Goal: Transaction & Acquisition: Purchase product/service

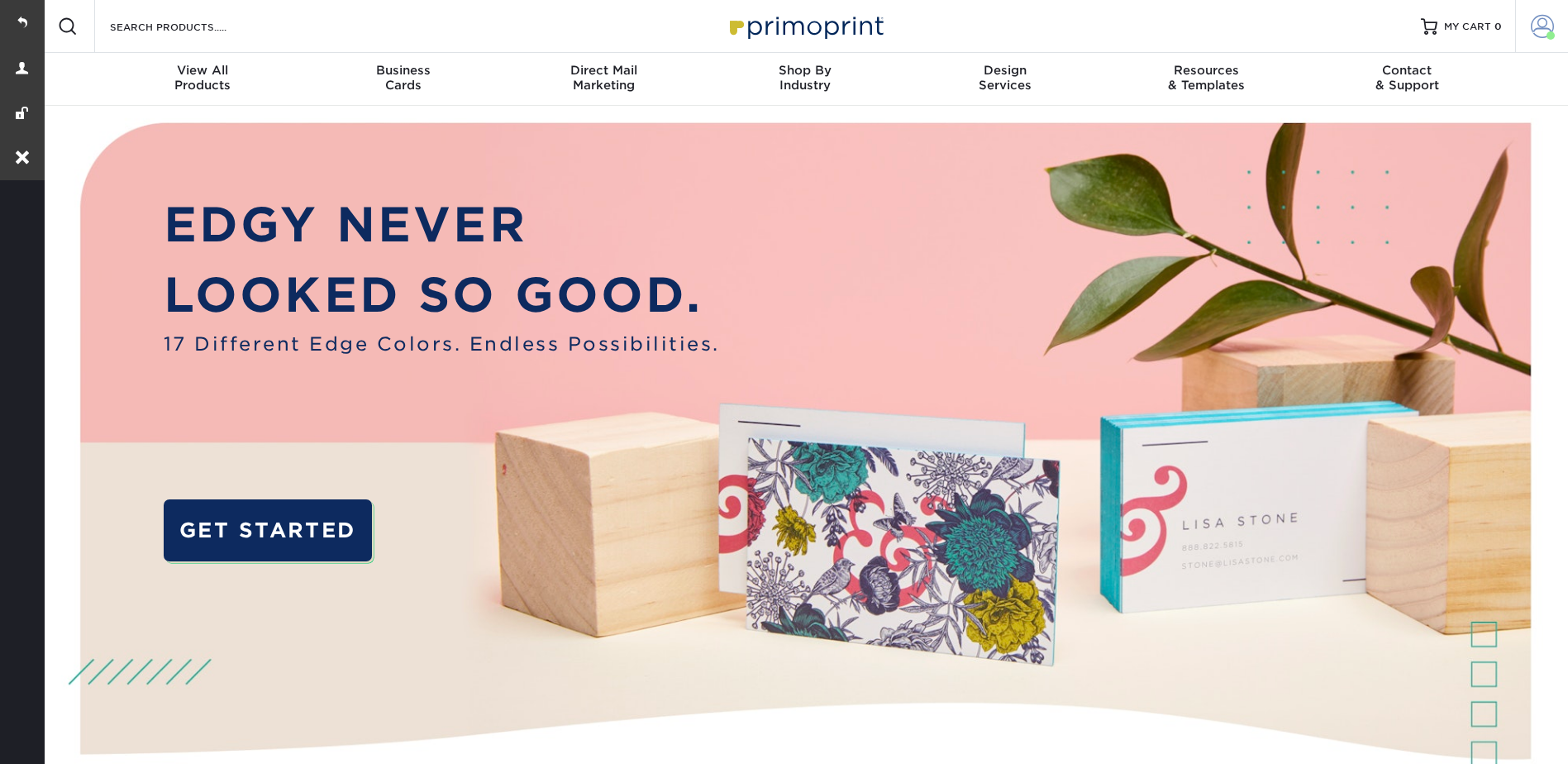
click at [1539, 27] on span at bounding box center [1543, 27] width 23 height 23
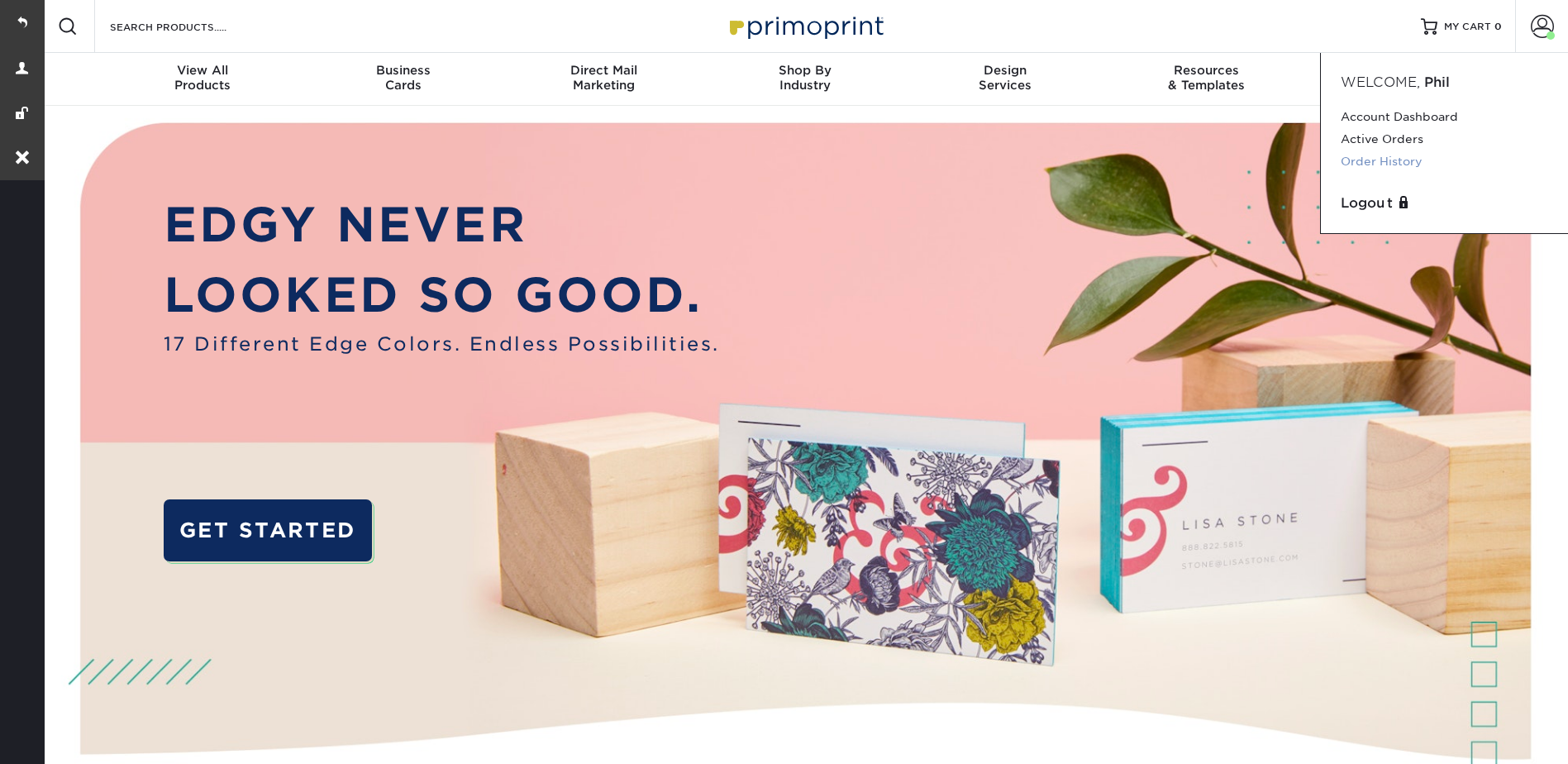
click at [1365, 161] on link "Order History" at bounding box center [1444, 161] width 207 height 22
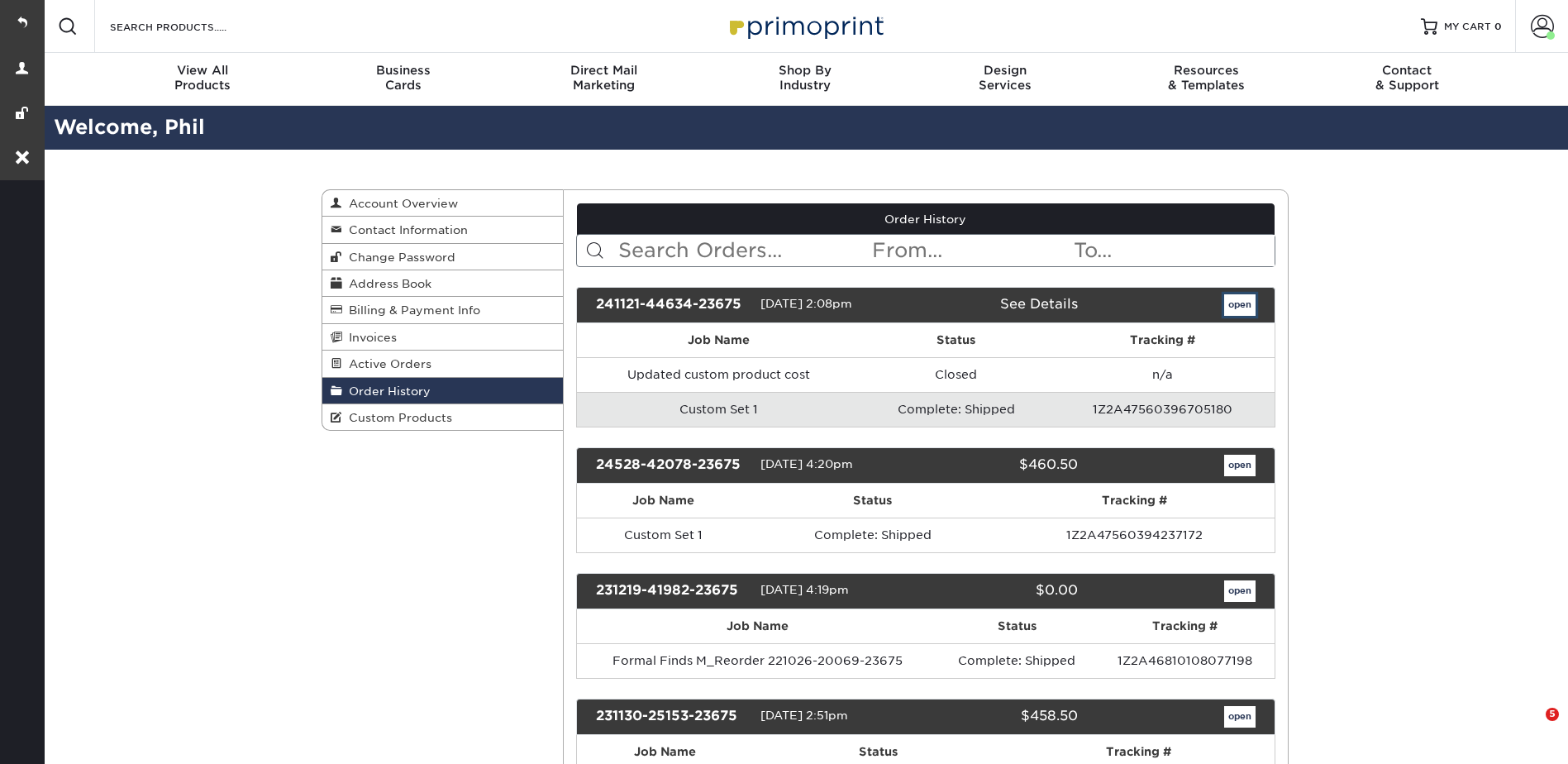
click at [1241, 300] on link "open" at bounding box center [1240, 305] width 32 height 22
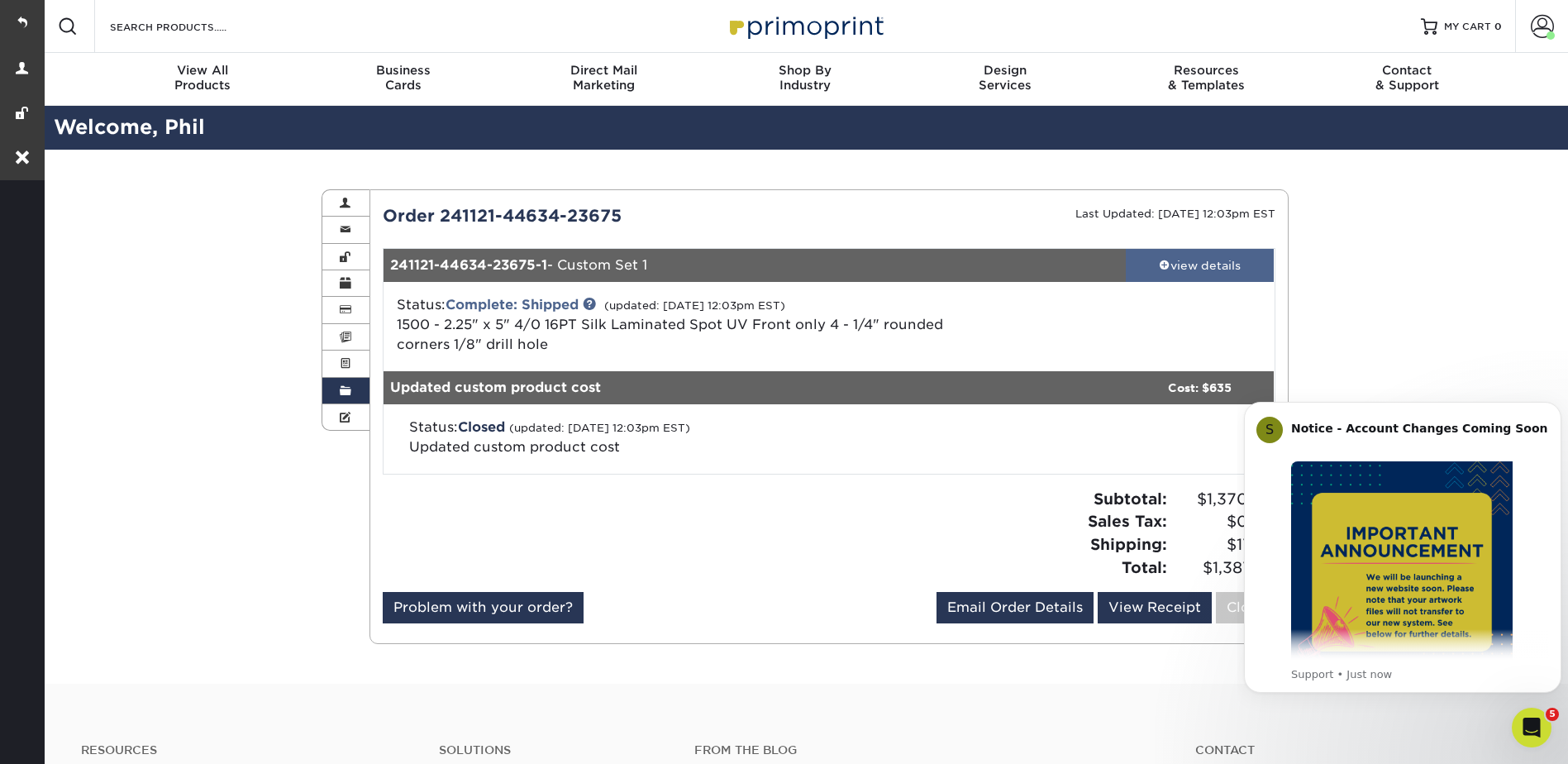
click at [1184, 260] on div "view details" at bounding box center [1200, 265] width 149 height 17
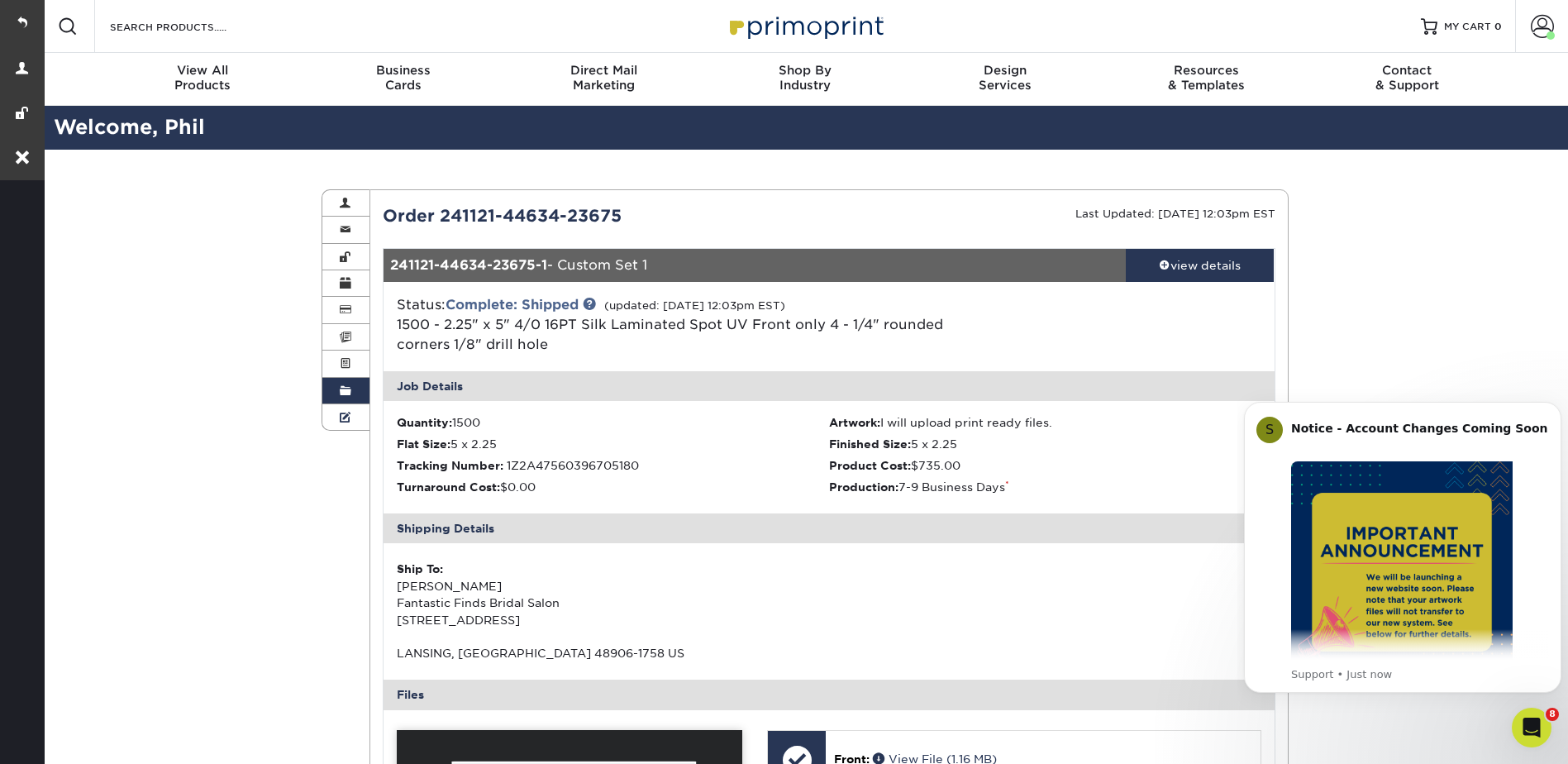
click at [349, 414] on span at bounding box center [345, 418] width 12 height 13
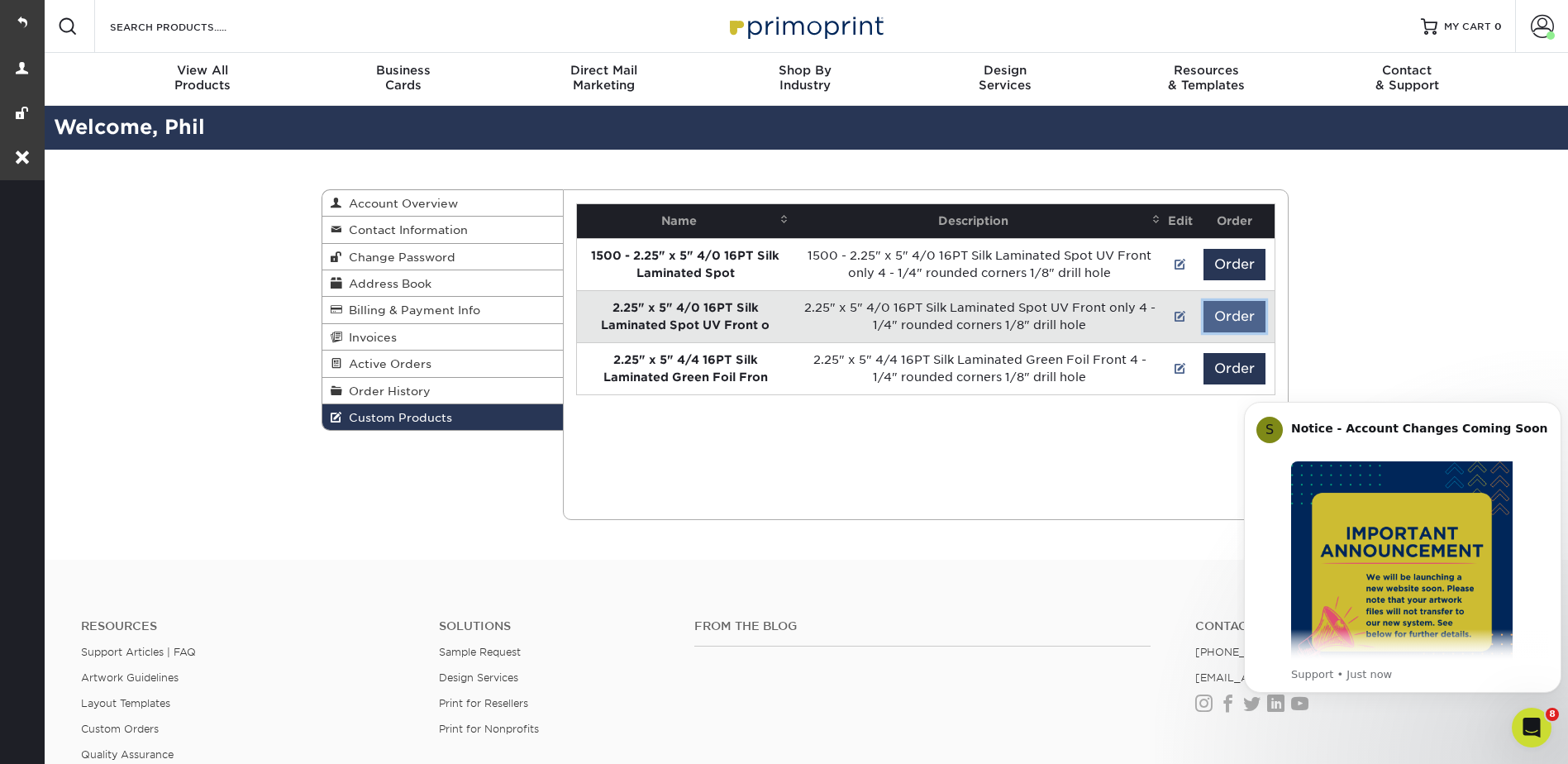
click at [1219, 309] on button "Order" at bounding box center [1234, 317] width 62 height 32
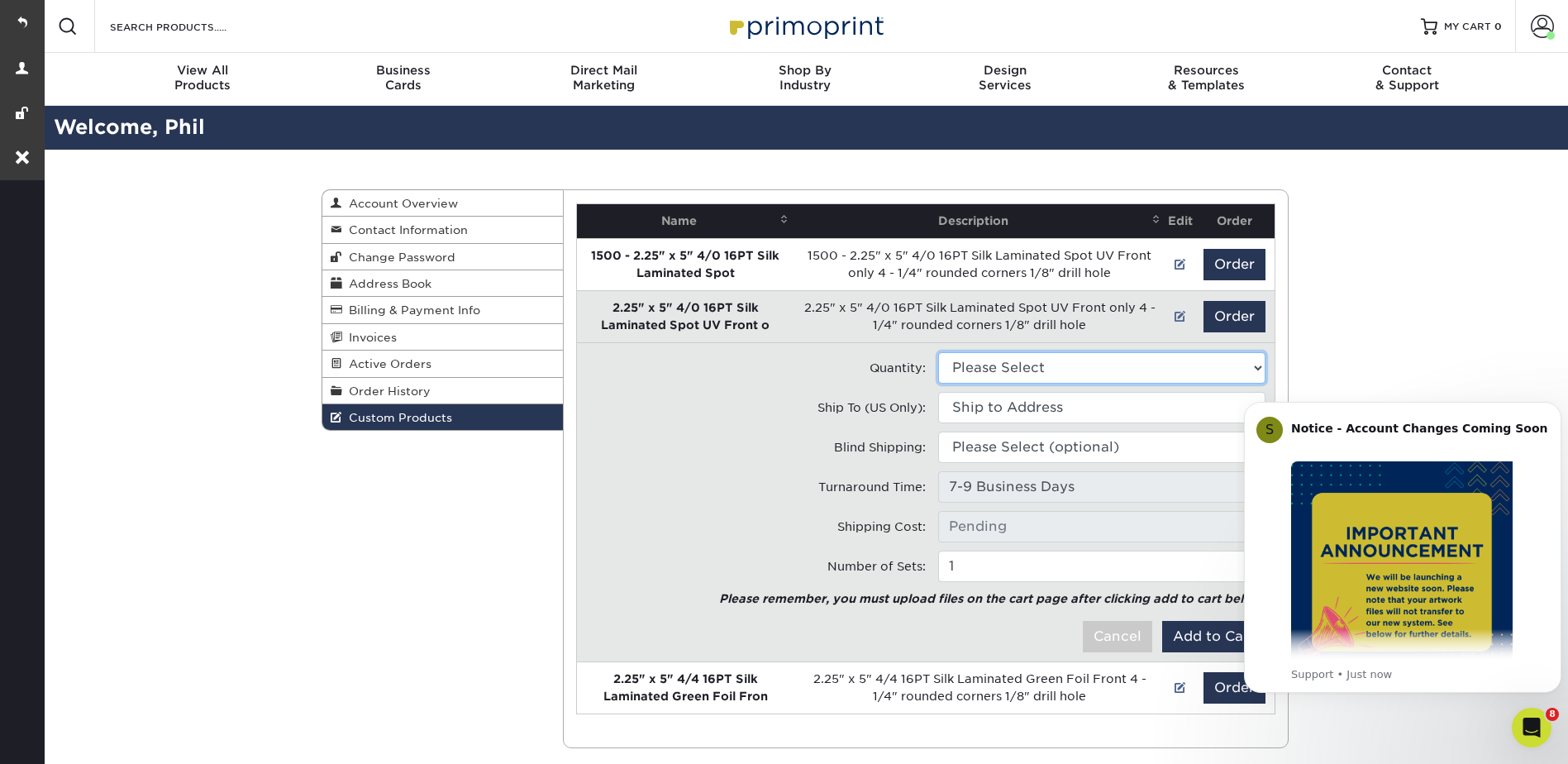
drag, startPoint x: 1046, startPoint y: 359, endPoint x: 1035, endPoint y: 360, distance: 11.0
click at [1043, 360] on select "Please Select 500 - $428.00 1000 - $443.00" at bounding box center [1101, 368] width 327 height 32
select select "0"
click at [938, 352] on select "Please Select 500 - $428.00 1000 - $443.00" at bounding box center [1101, 368] width 327 height 32
type input "Ground: $16.21"
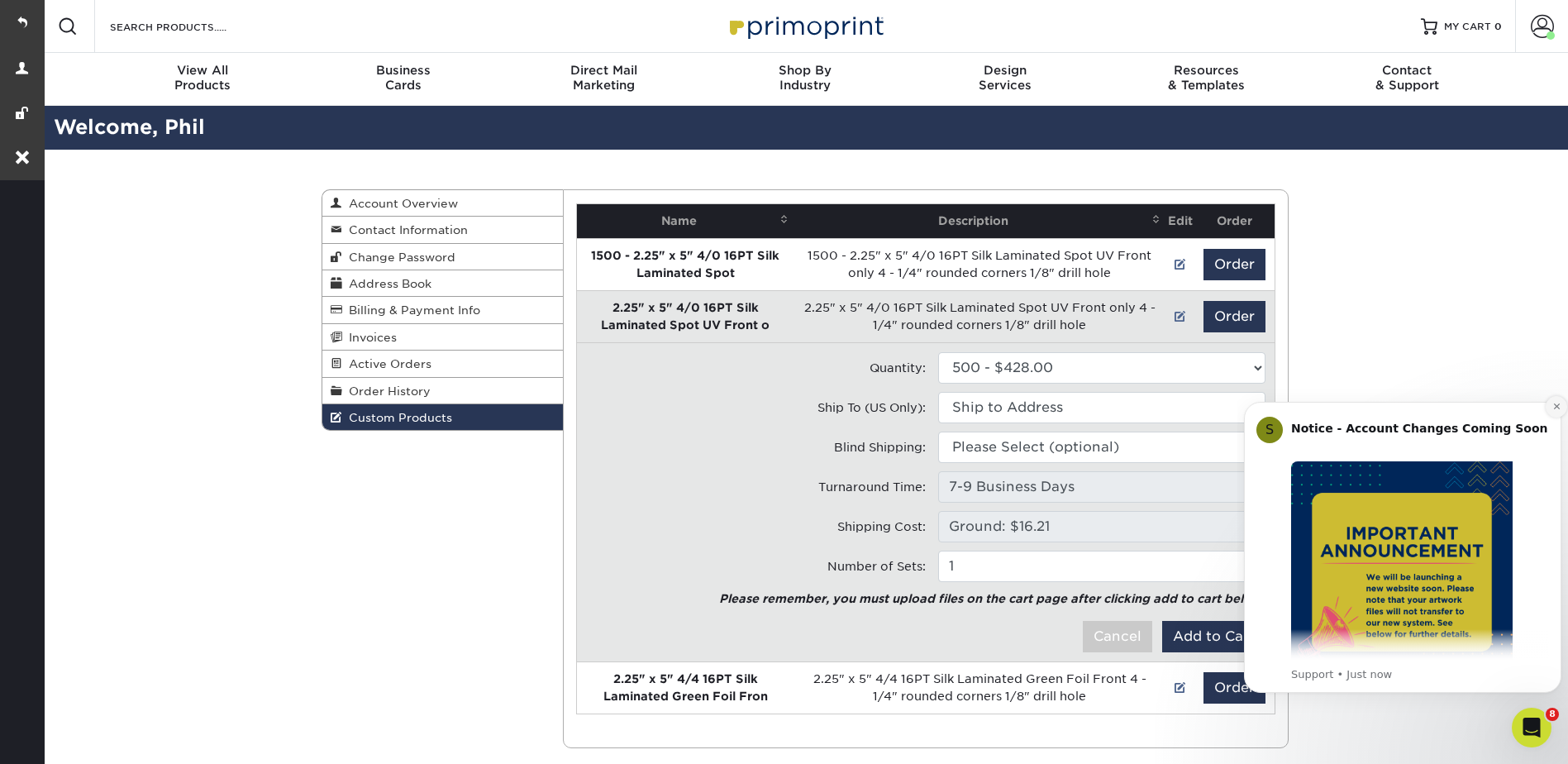
click at [1550, 405] on button "Dismiss notification" at bounding box center [1557, 407] width 22 height 22
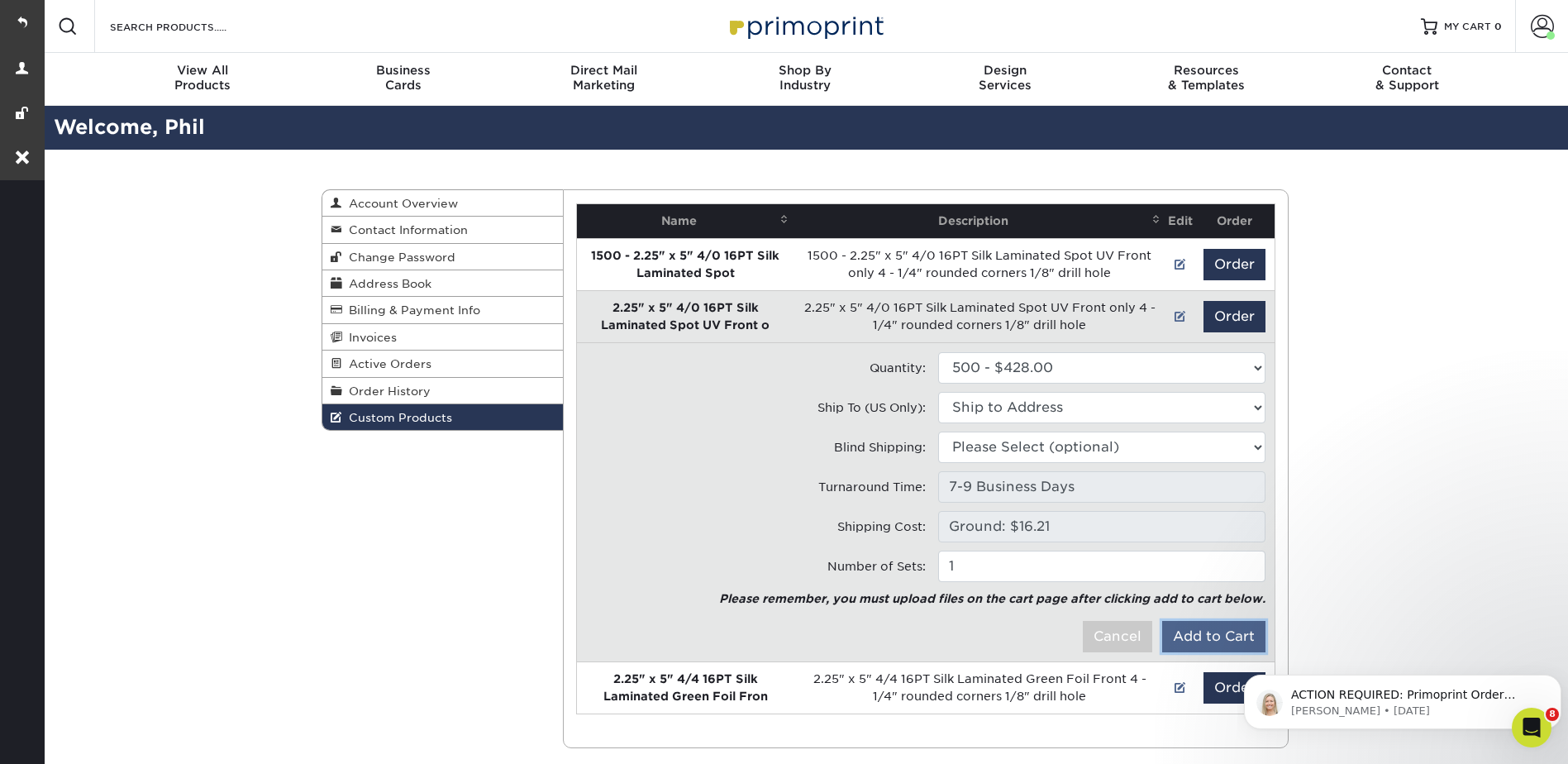
click at [1206, 621] on button "Add to Cart" at bounding box center [1214, 637] width 103 height 32
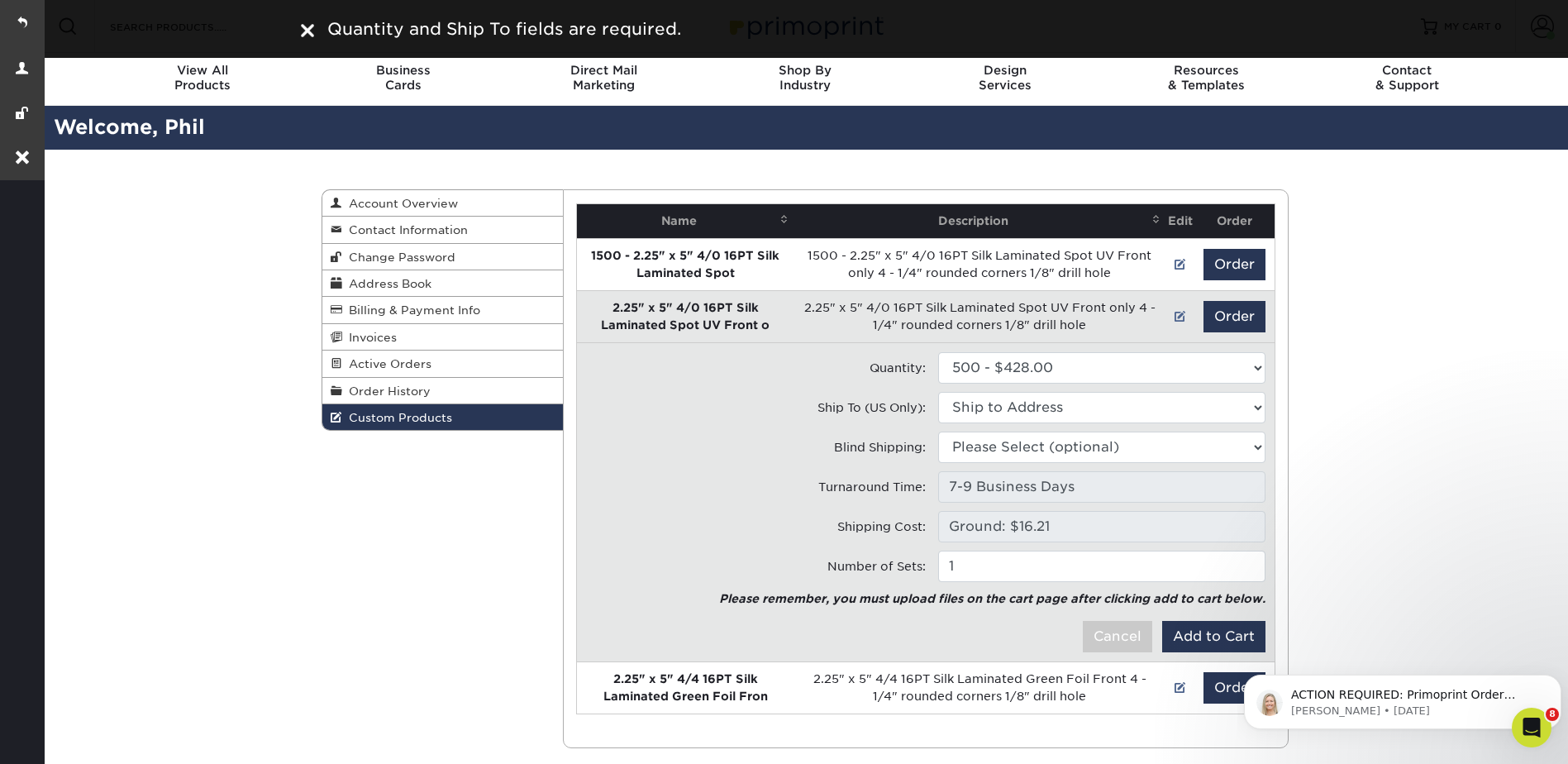
click at [1452, 316] on div "Custom Products Account Overview Contact Information Change Password Address Bo…" at bounding box center [805, 469] width 1527 height 638
click at [1551, 678] on button "Dismiss notification" at bounding box center [1557, 680] width 22 height 22
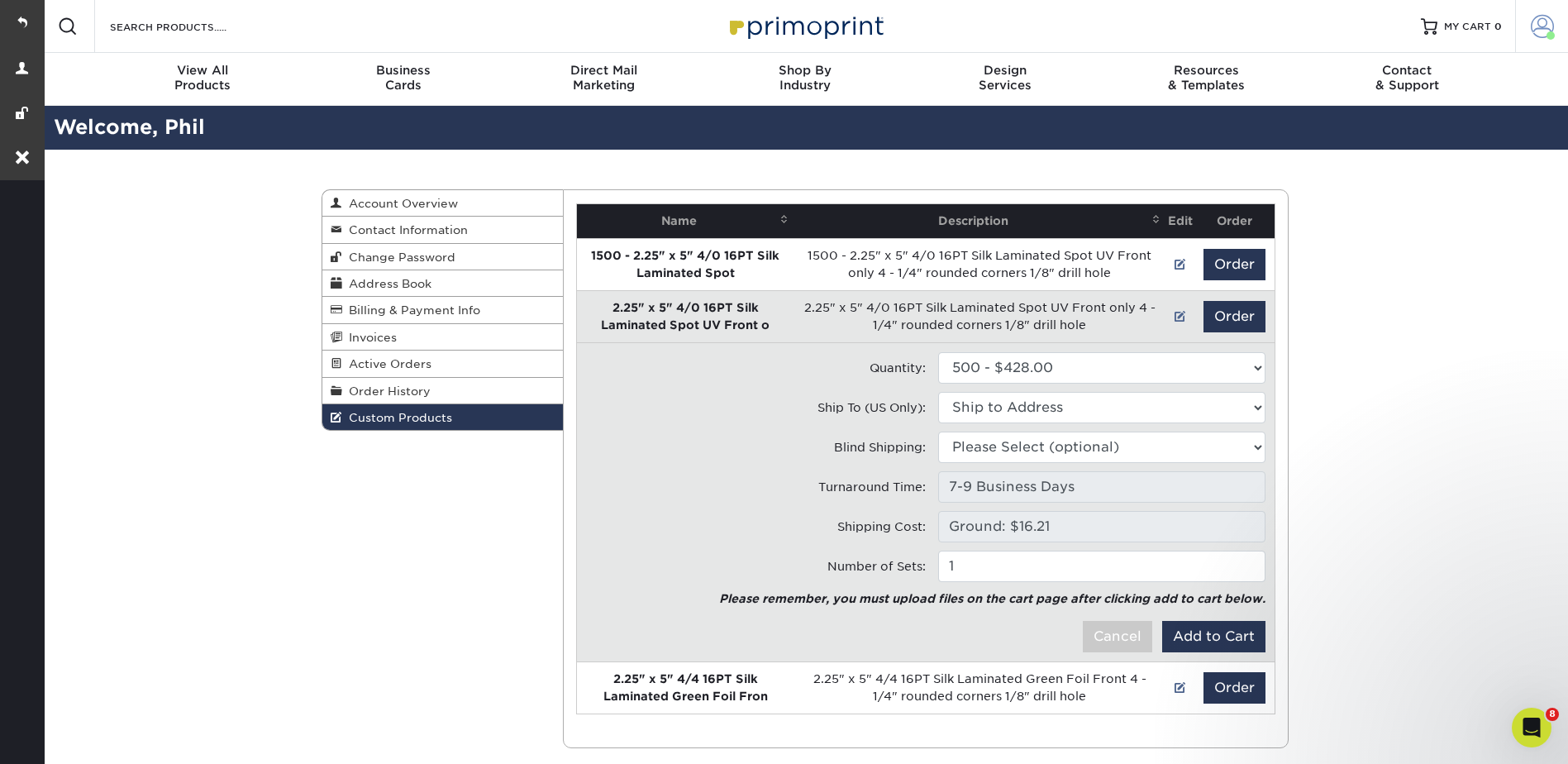
click at [1544, 26] on span at bounding box center [1543, 27] width 23 height 23
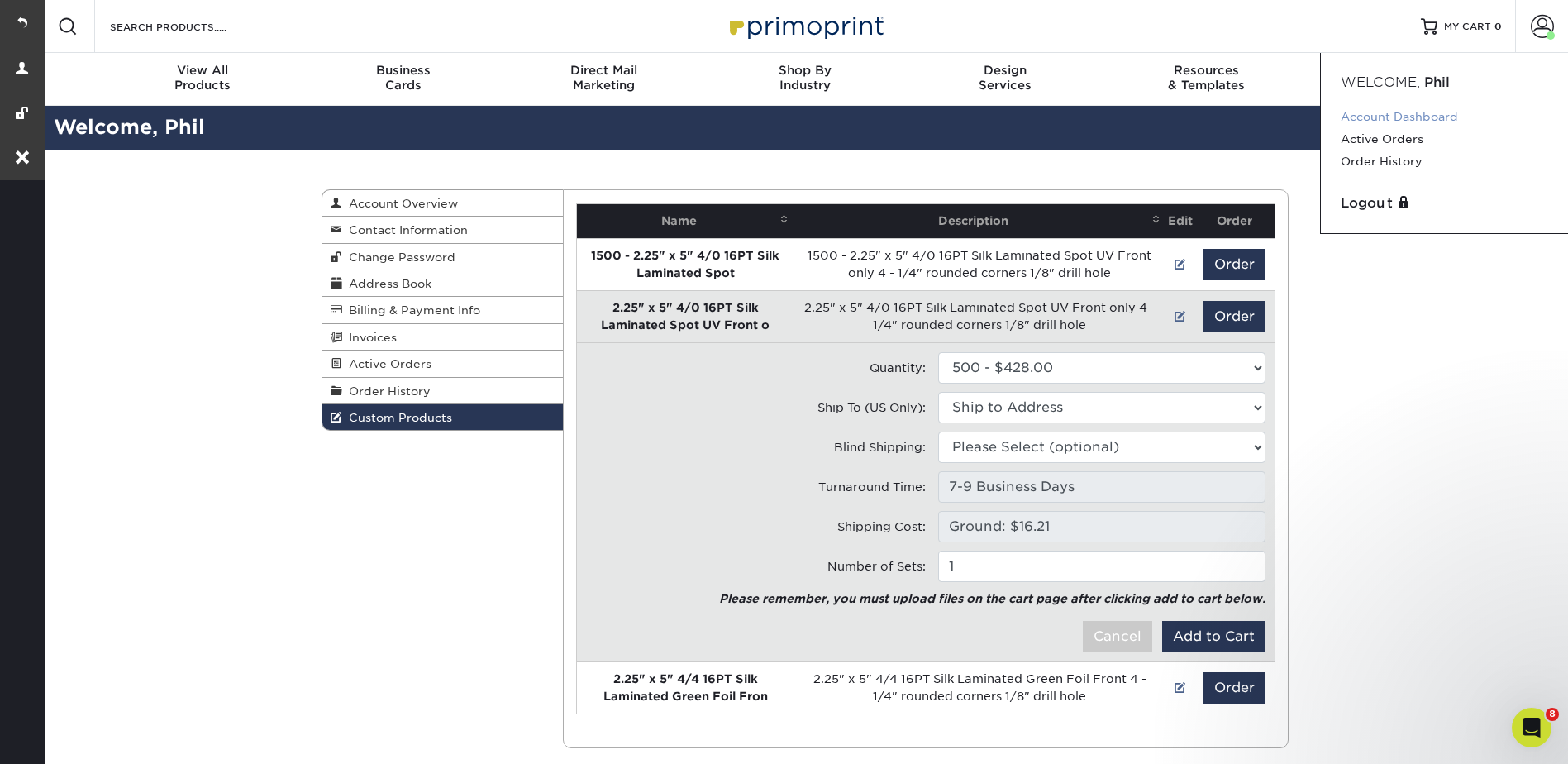
click at [1397, 114] on link "Account Dashboard" at bounding box center [1444, 117] width 207 height 22
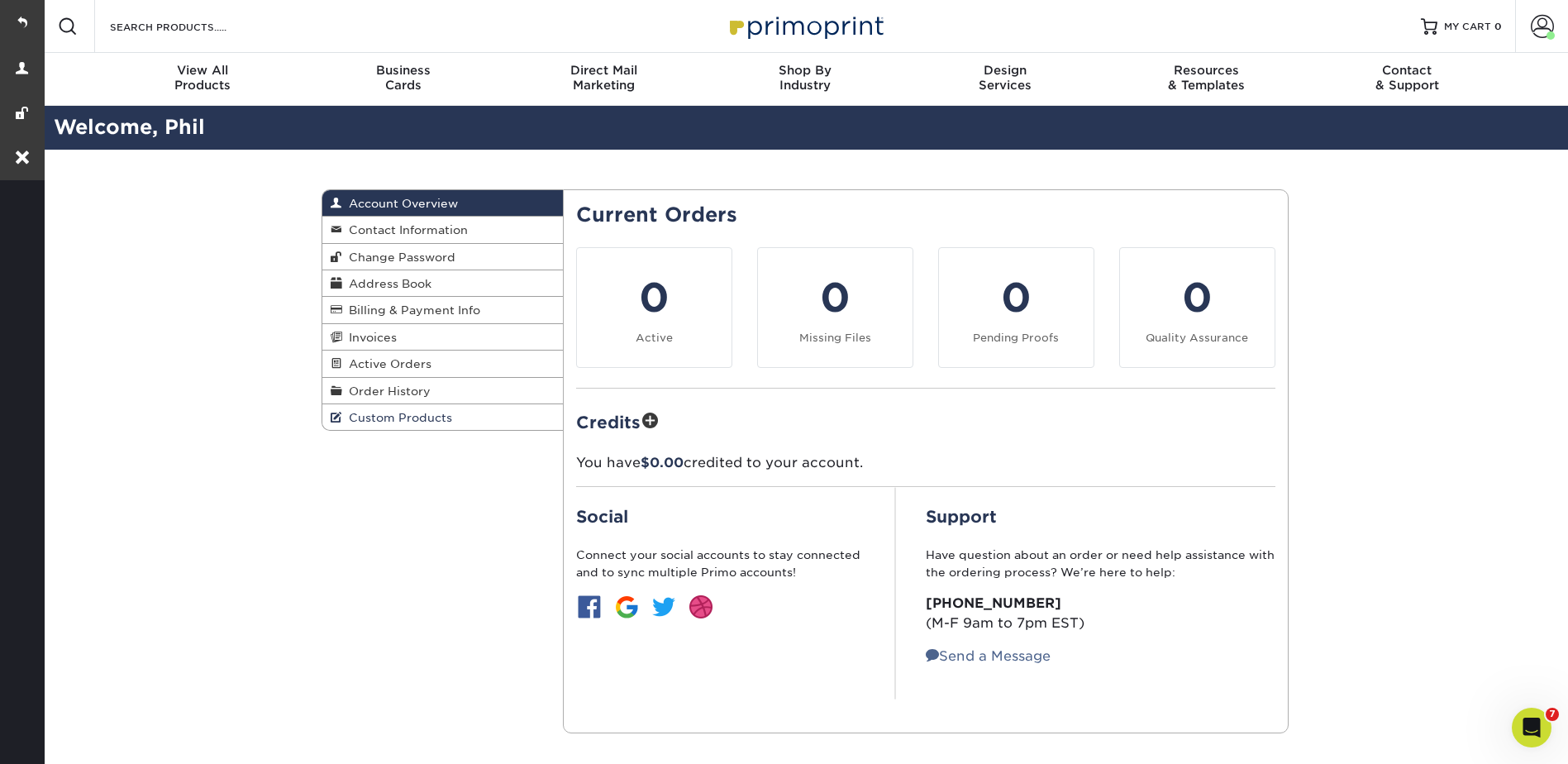
click at [375, 414] on span "Custom Products" at bounding box center [397, 418] width 110 height 13
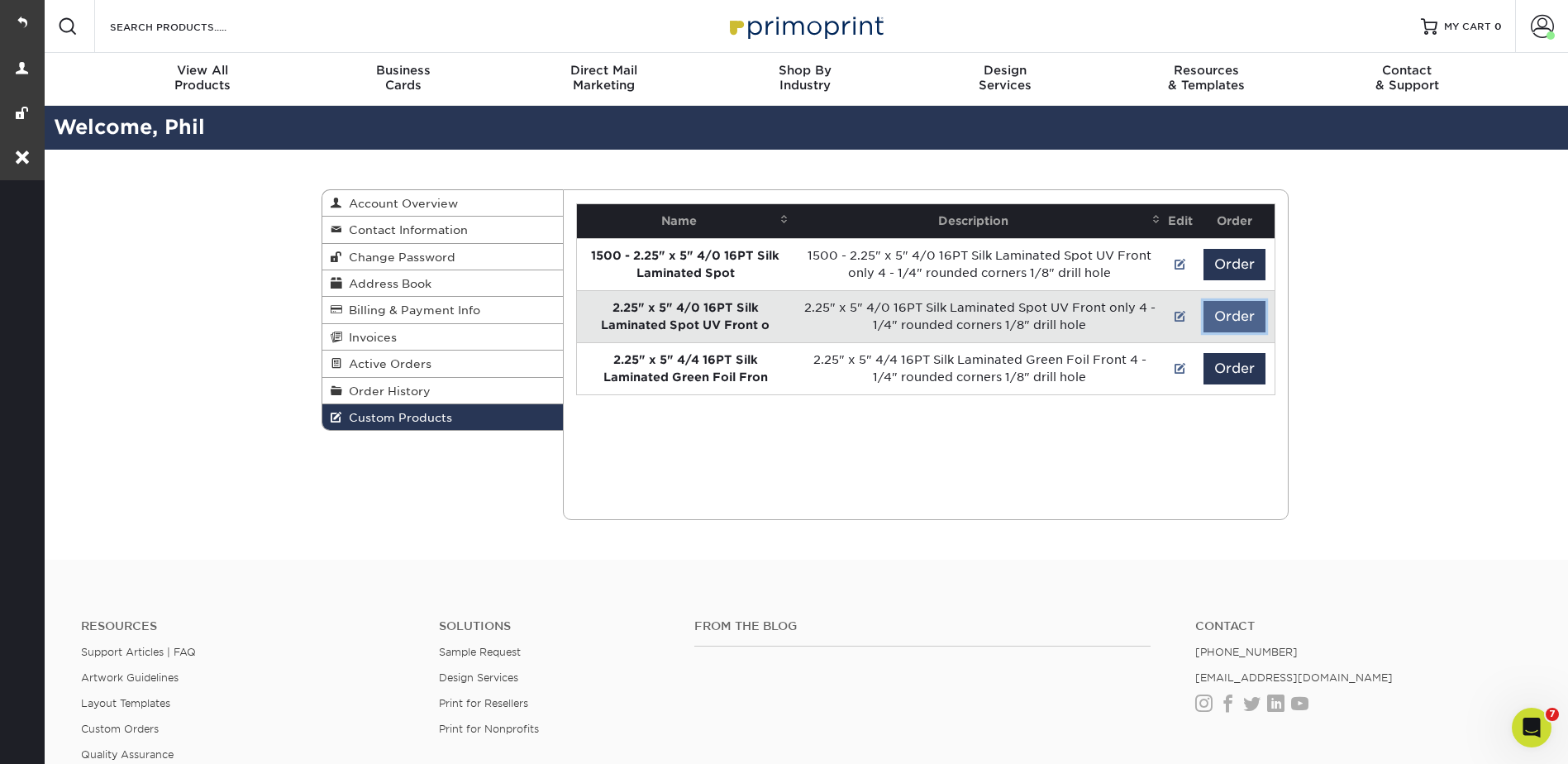
click at [1239, 311] on button "Order" at bounding box center [1234, 317] width 62 height 32
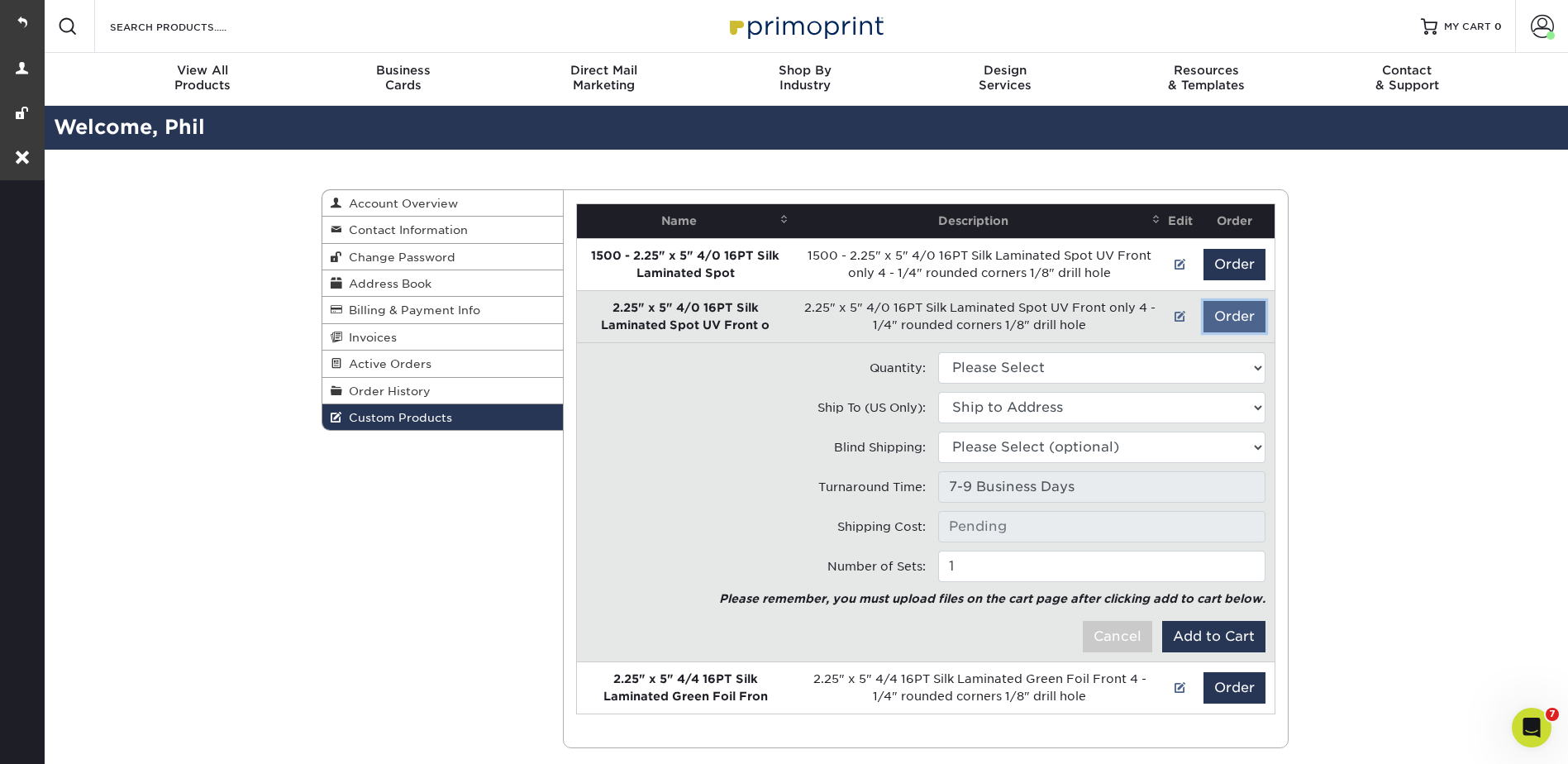
click at [1239, 311] on button "Order" at bounding box center [1234, 317] width 62 height 32
click at [1096, 371] on select "Please Select 500 - $428.00 1000 - $443.00" at bounding box center [1101, 368] width 327 height 32
select select "0"
click at [938, 352] on select "Please Select 500 - $428.00 1000 - $443.00" at bounding box center [1101, 368] width 327 height 32
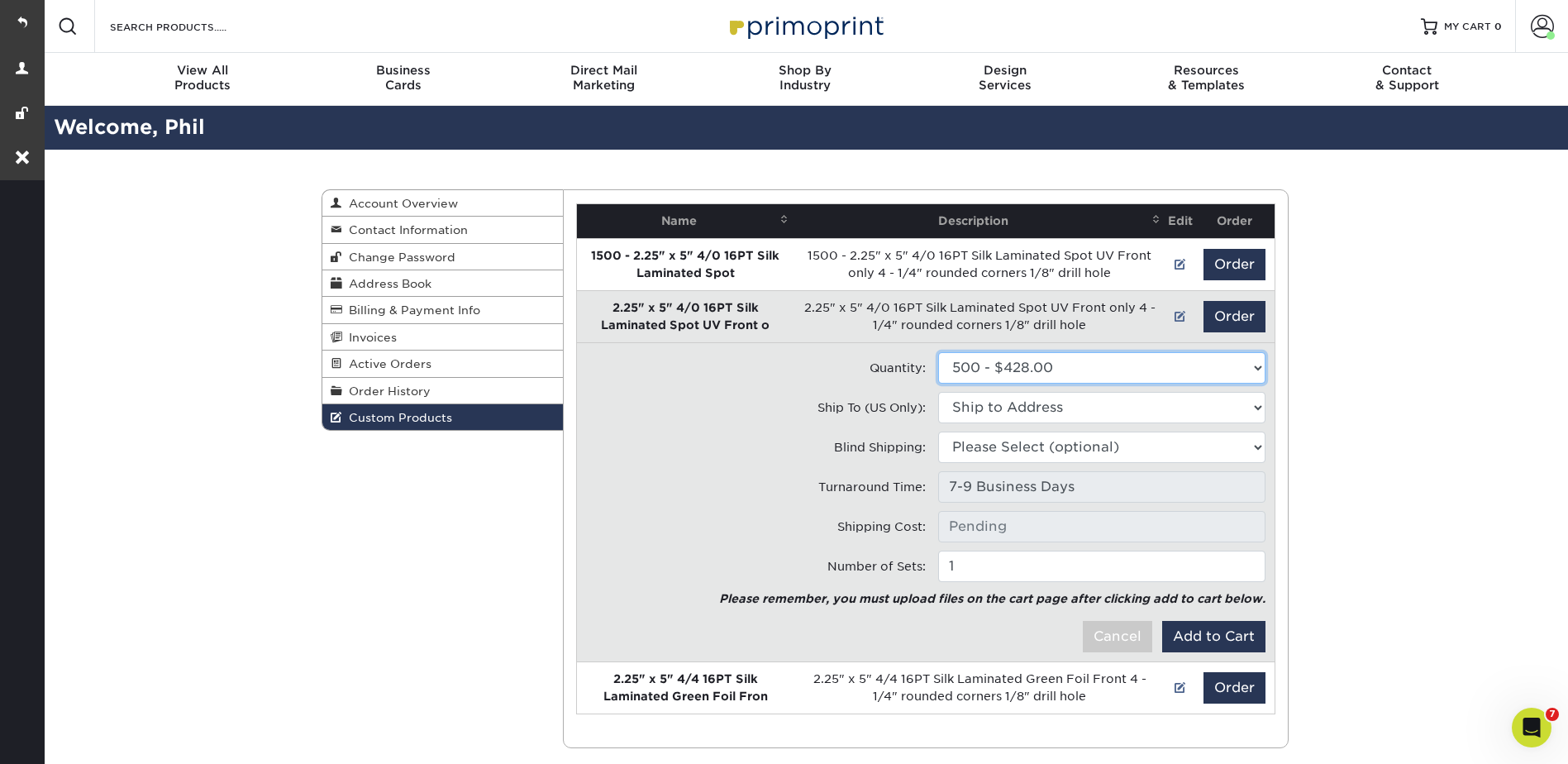
type input "Ground: $16.21"
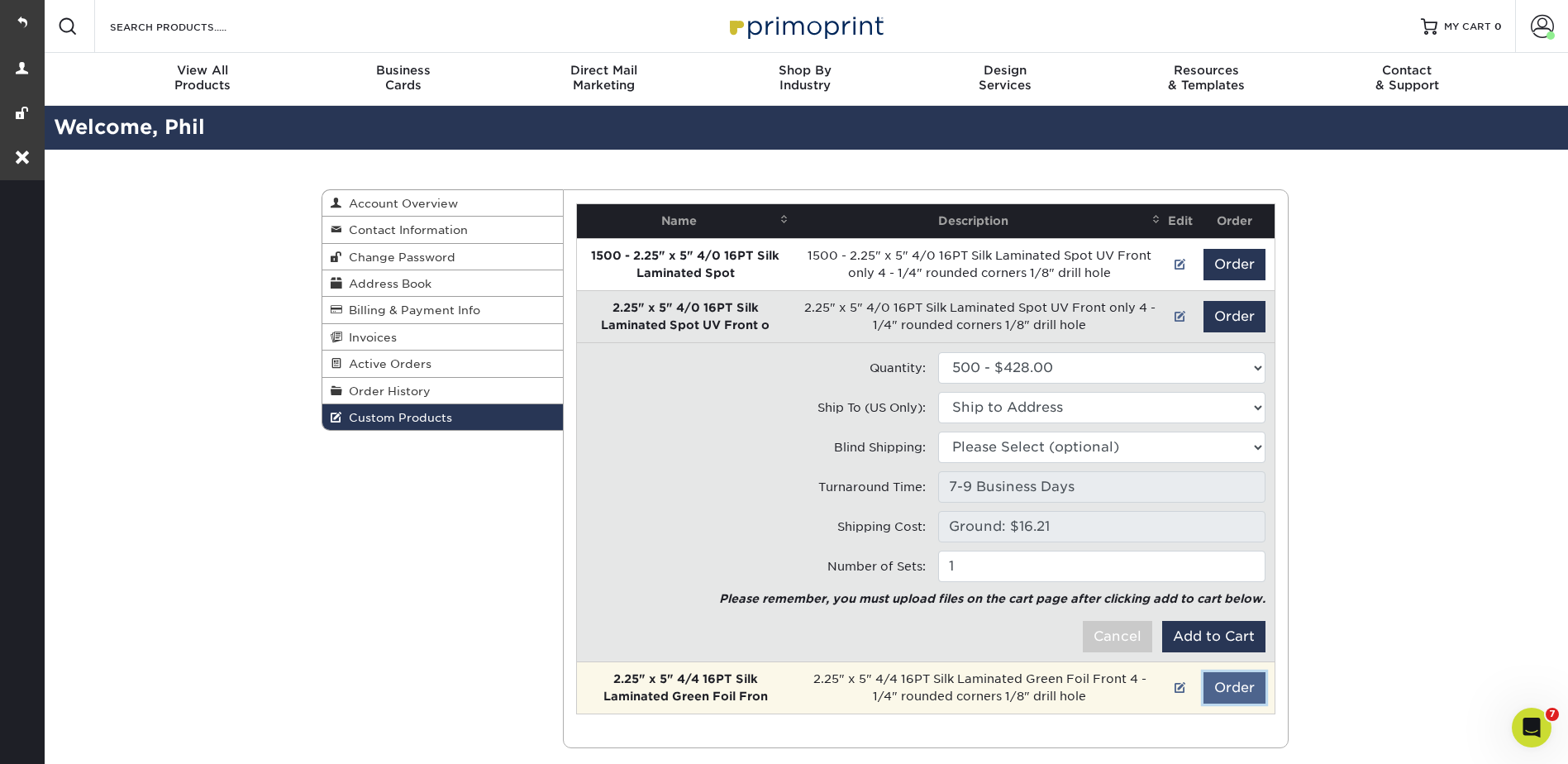
click at [1240, 689] on button "Order" at bounding box center [1234, 688] width 62 height 32
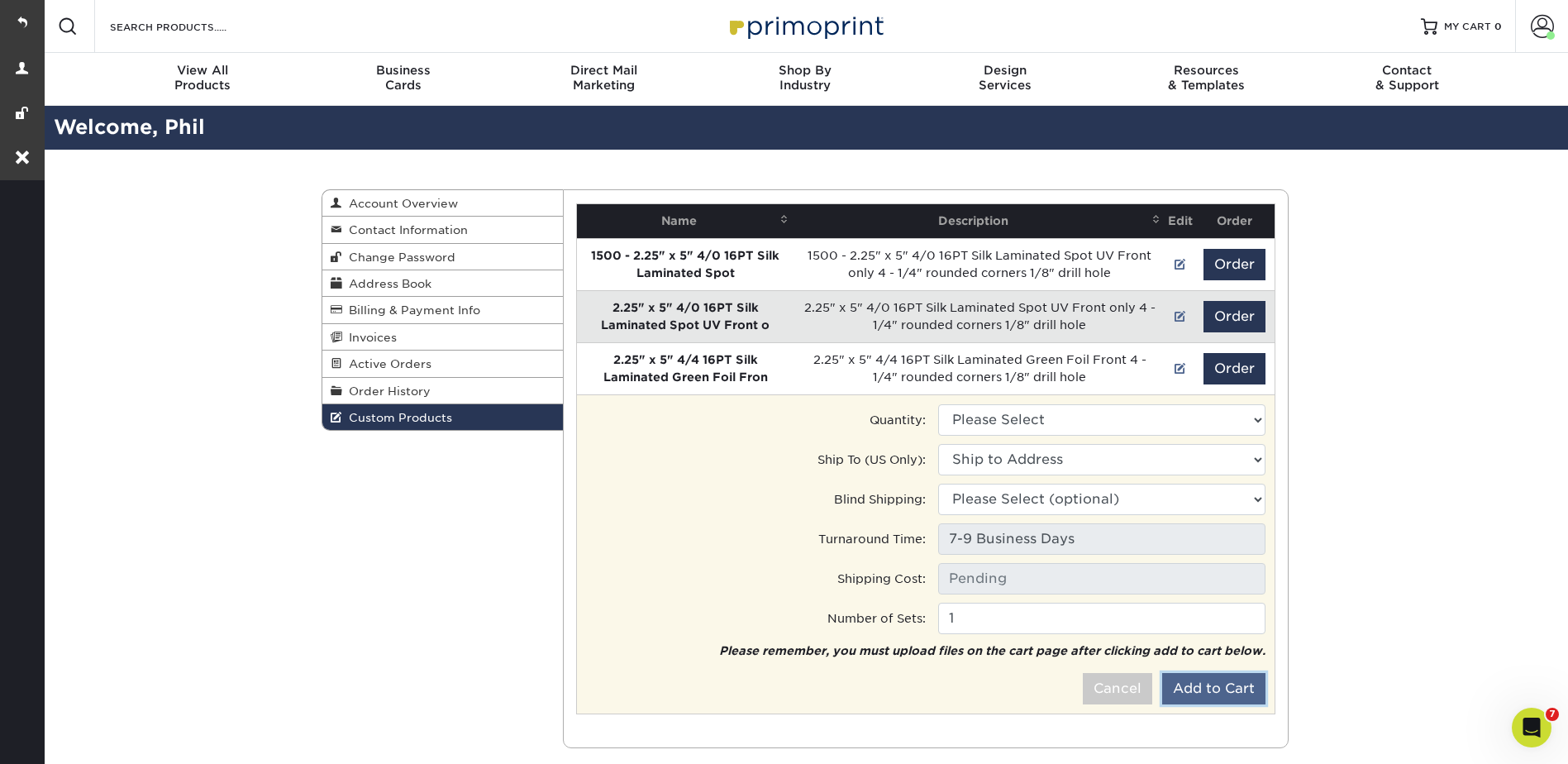
click at [1216, 680] on button "Add to Cart" at bounding box center [1214, 689] width 103 height 32
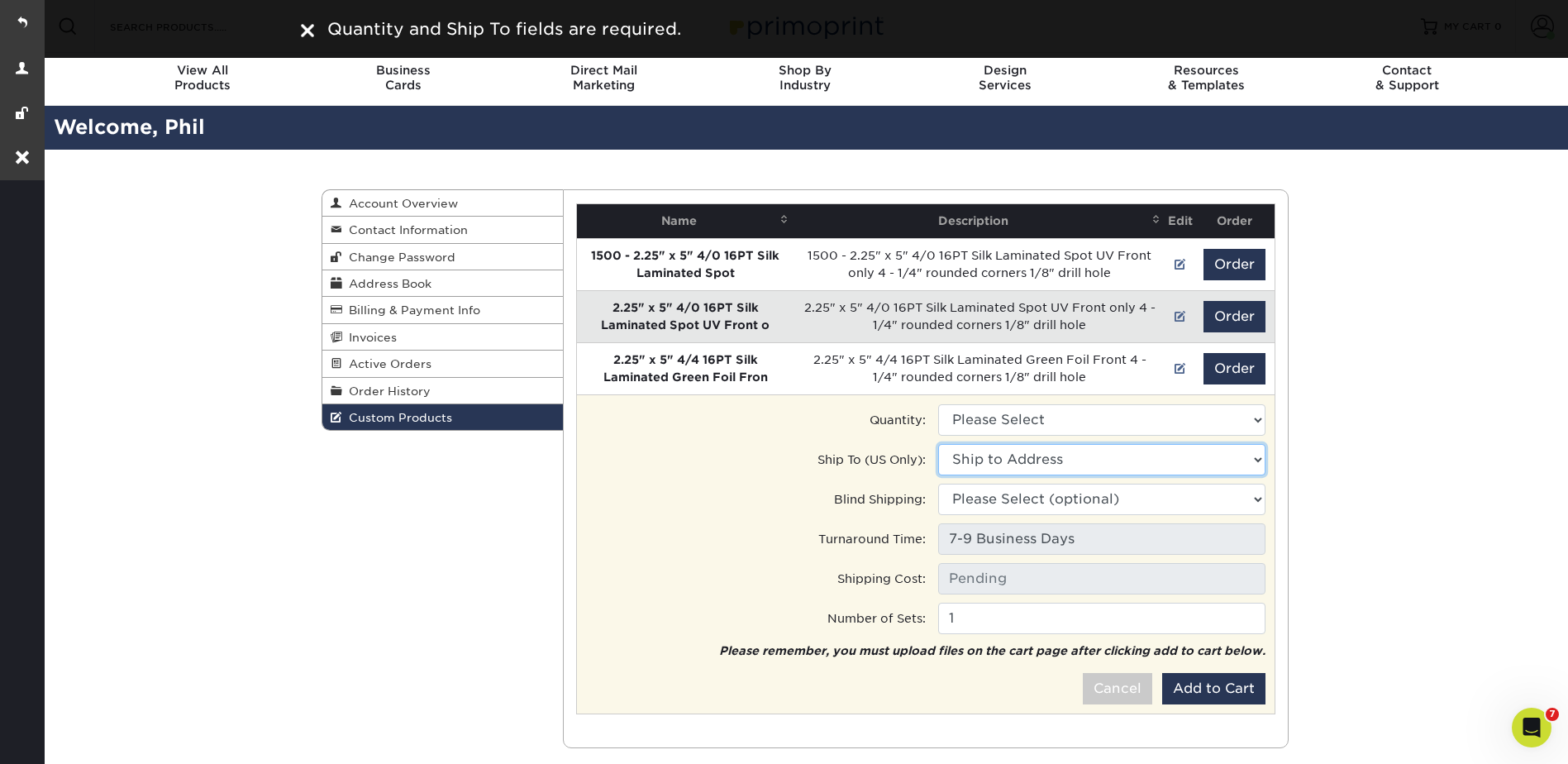
click at [1035, 454] on select "Ship to Address Phil Rosenberger • 2925 Wood St, Lansing, MI Phil Rosenberger- …" at bounding box center [1101, 459] width 327 height 32
click at [1012, 414] on select "Please Select 1000 - $683.00" at bounding box center [1101, 420] width 327 height 32
click at [993, 430] on select "Please Select 1000 - $683.00" at bounding box center [1101, 420] width 327 height 32
click at [1000, 416] on select "Please Select 1000 - $683.00" at bounding box center [1101, 420] width 327 height 32
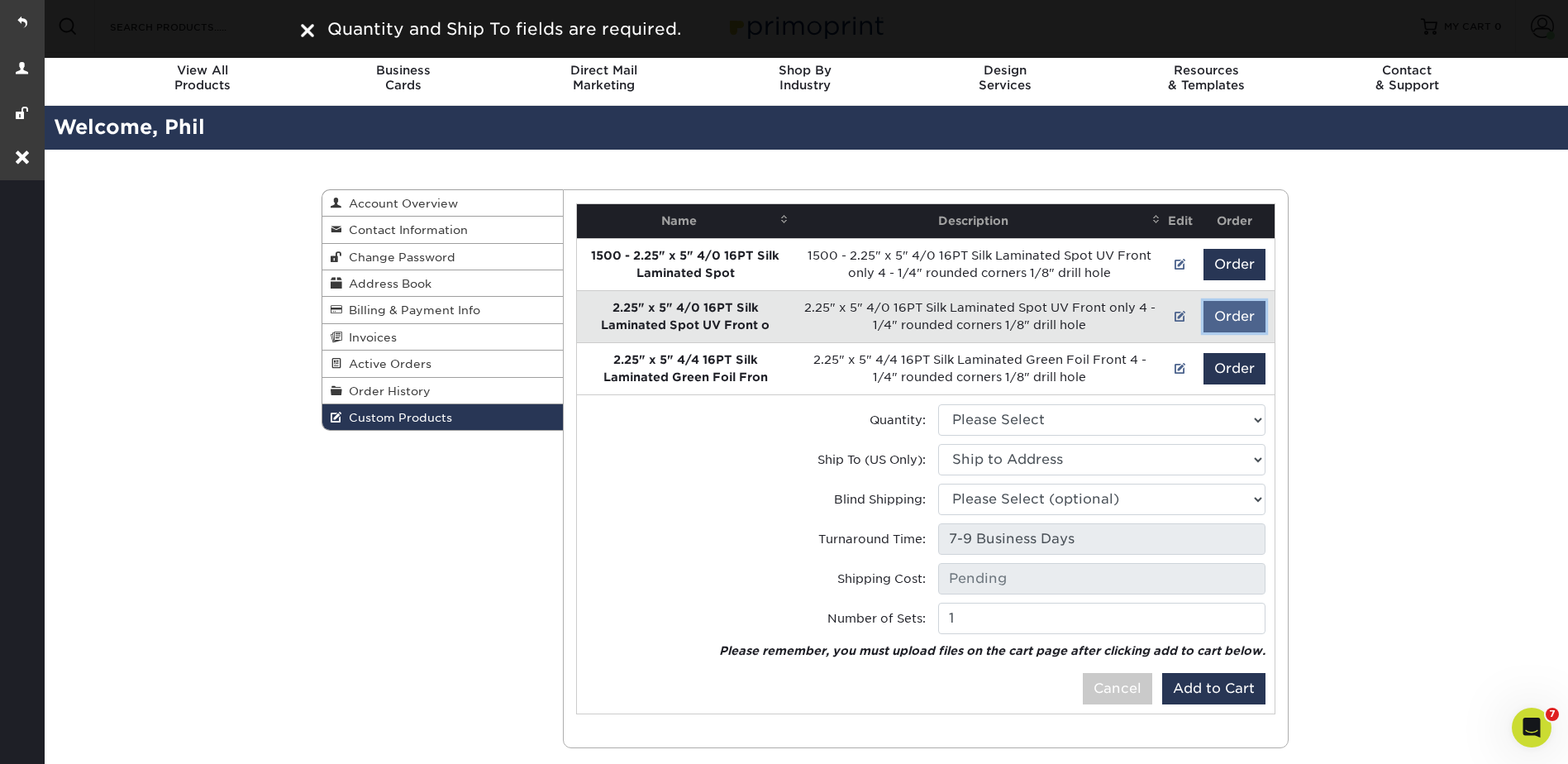
click at [1210, 307] on button "Order" at bounding box center [1234, 317] width 62 height 32
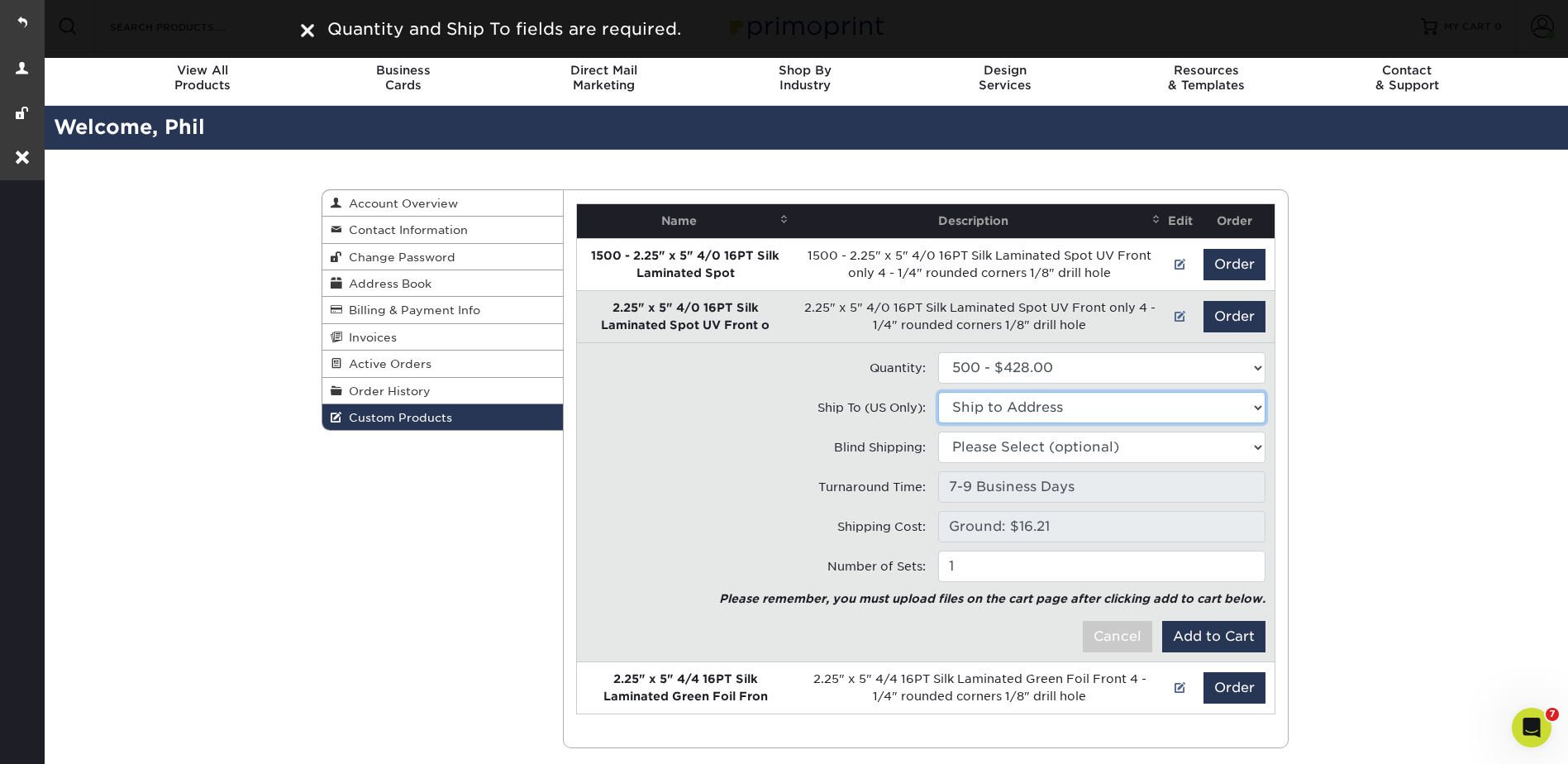
click at [994, 406] on select "Ship to Address 2925 Wood St, Lansing, MI 4265 28th St Se, Grand Rapids, MI" at bounding box center [1101, 408] width 327 height 32
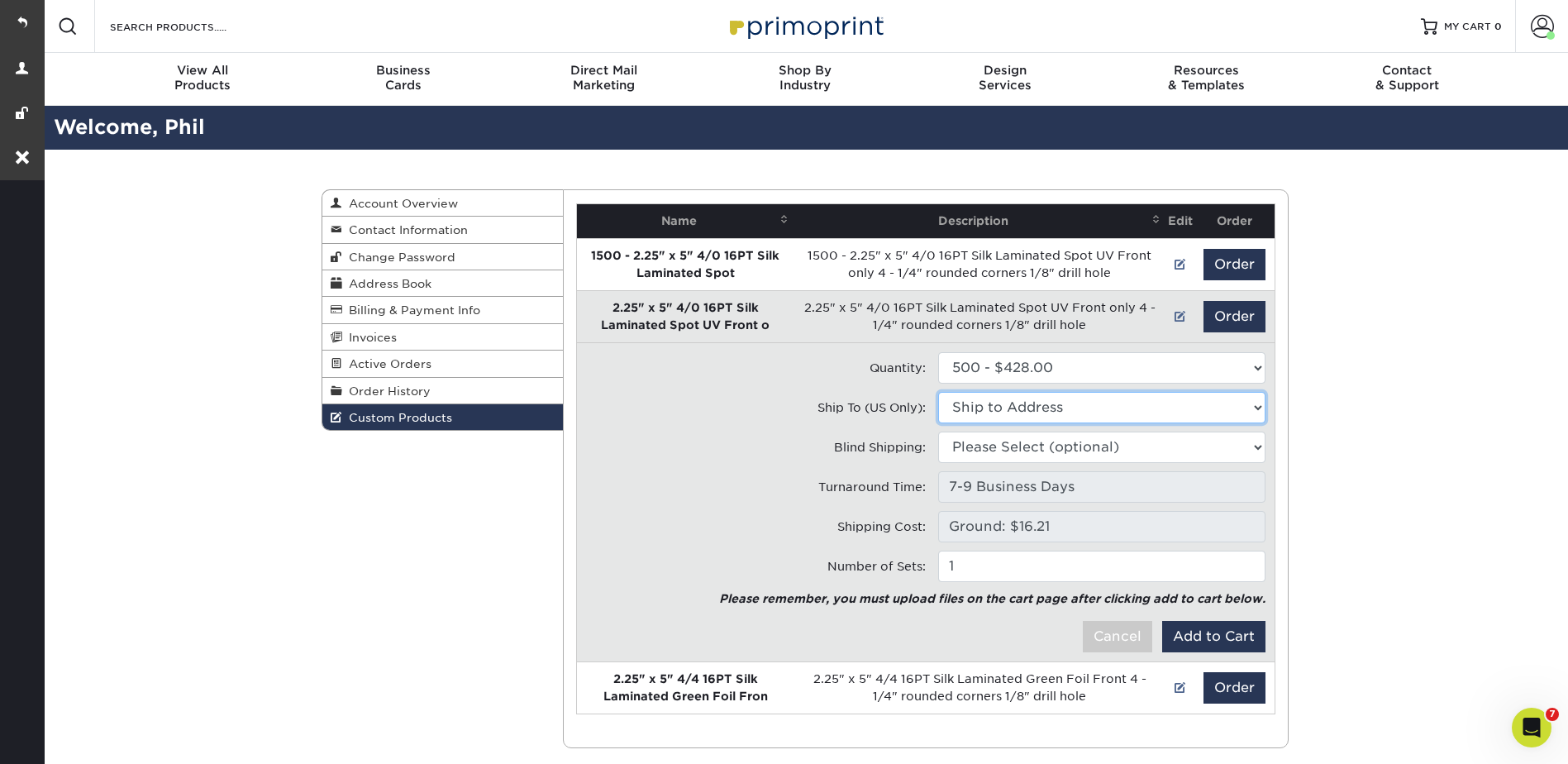
select select "173402"
click at [938, 392] on select "Ship to Address Phil Rosenberger • 2925 Wood St, Lansing, MI Phil Rosenberger- …" at bounding box center [1101, 408] width 327 height 32
click at [1220, 639] on button "Add to Cart" at bounding box center [1214, 637] width 103 height 32
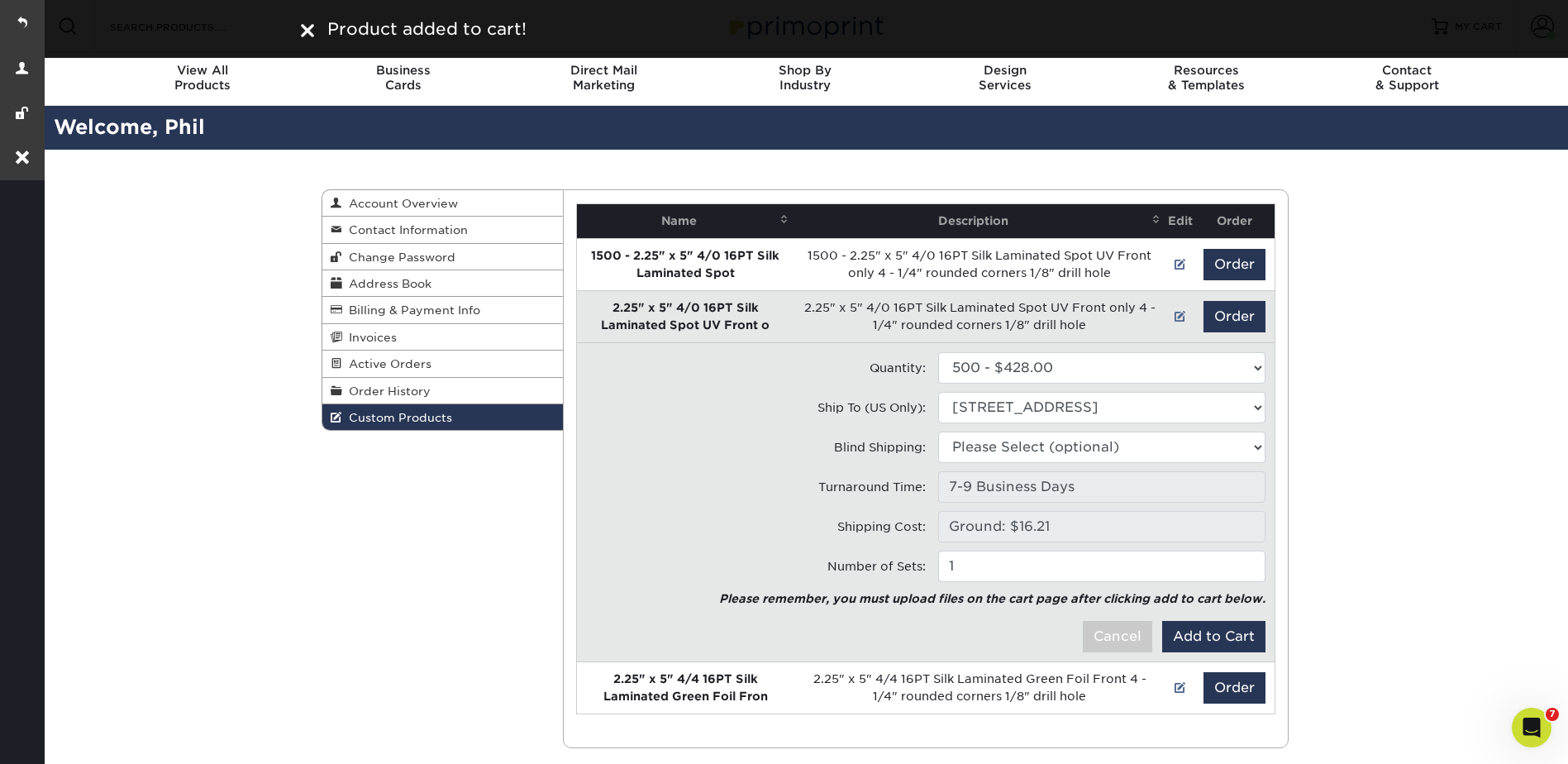
click at [1456, 251] on div "Custom Products Account Overview Contact Information Change Password Address Bo…" at bounding box center [805, 469] width 1527 height 638
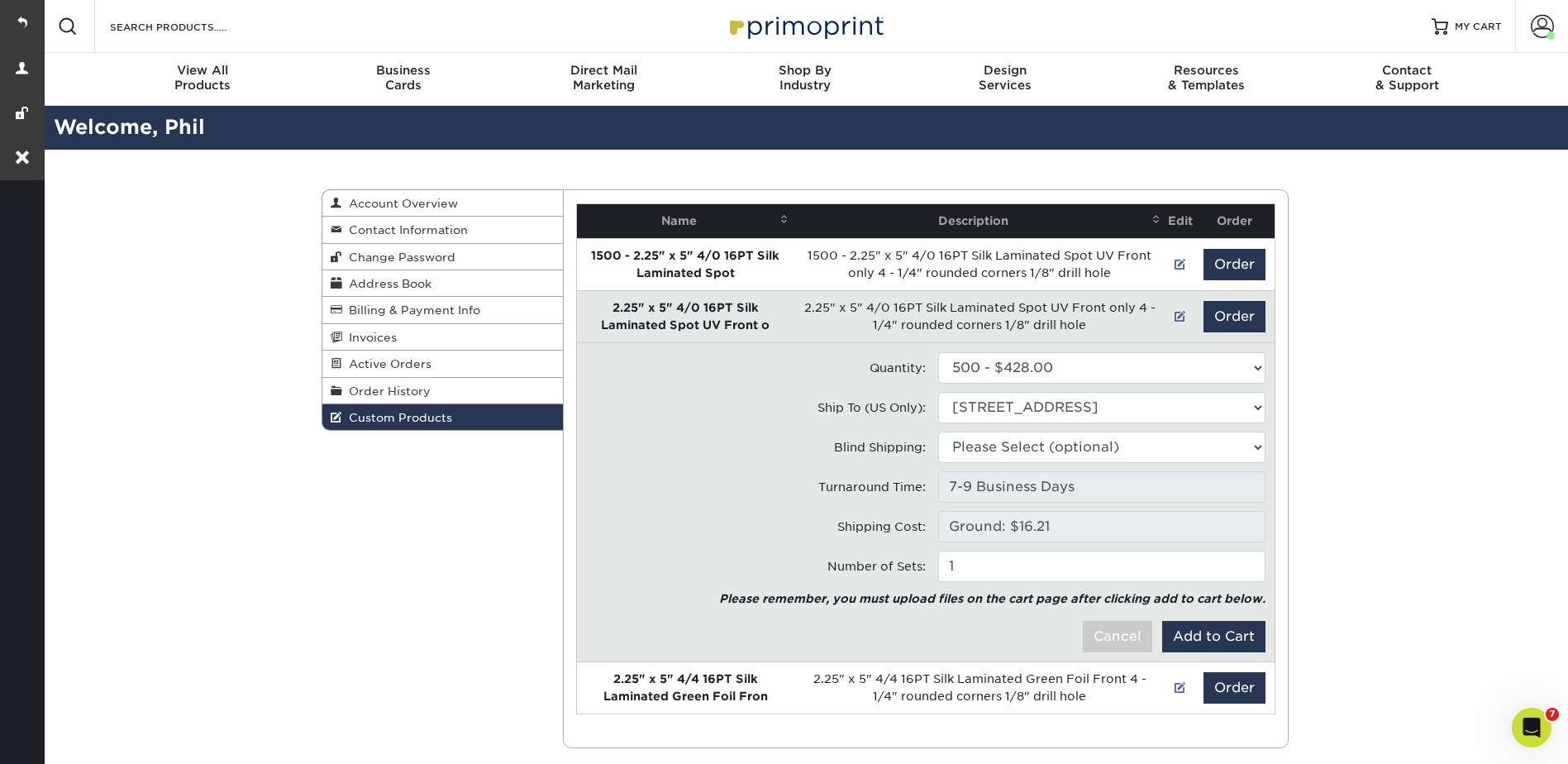
click at [1435, 394] on div "Custom Products Account Overview Contact Information Change Password Address Bo…" at bounding box center [805, 469] width 1527 height 638
click at [1484, 14] on link "MY CART" at bounding box center [1467, 27] width 70 height 53
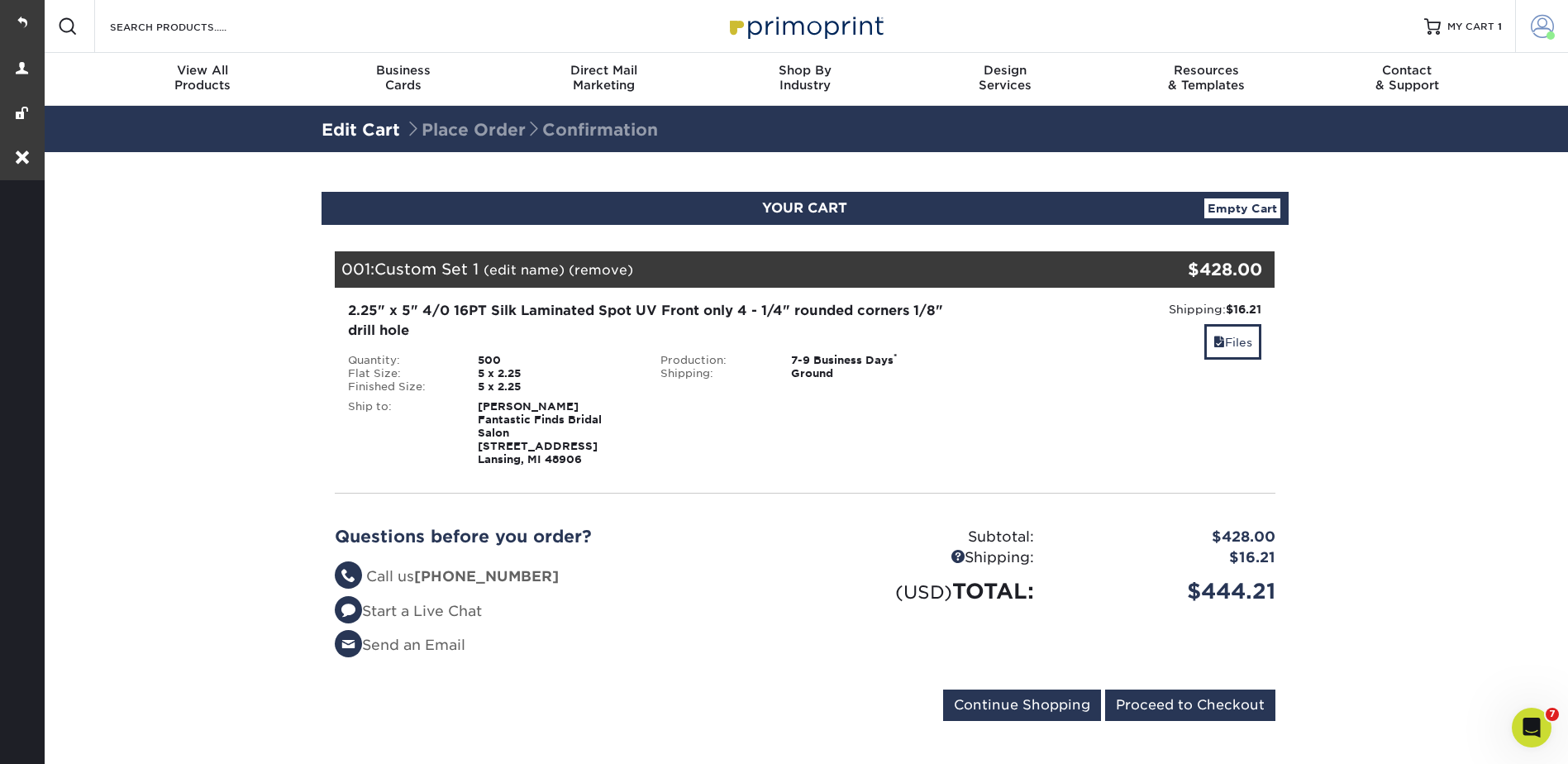
click at [1566, 7] on link "Account" at bounding box center [1542, 27] width 53 height 53
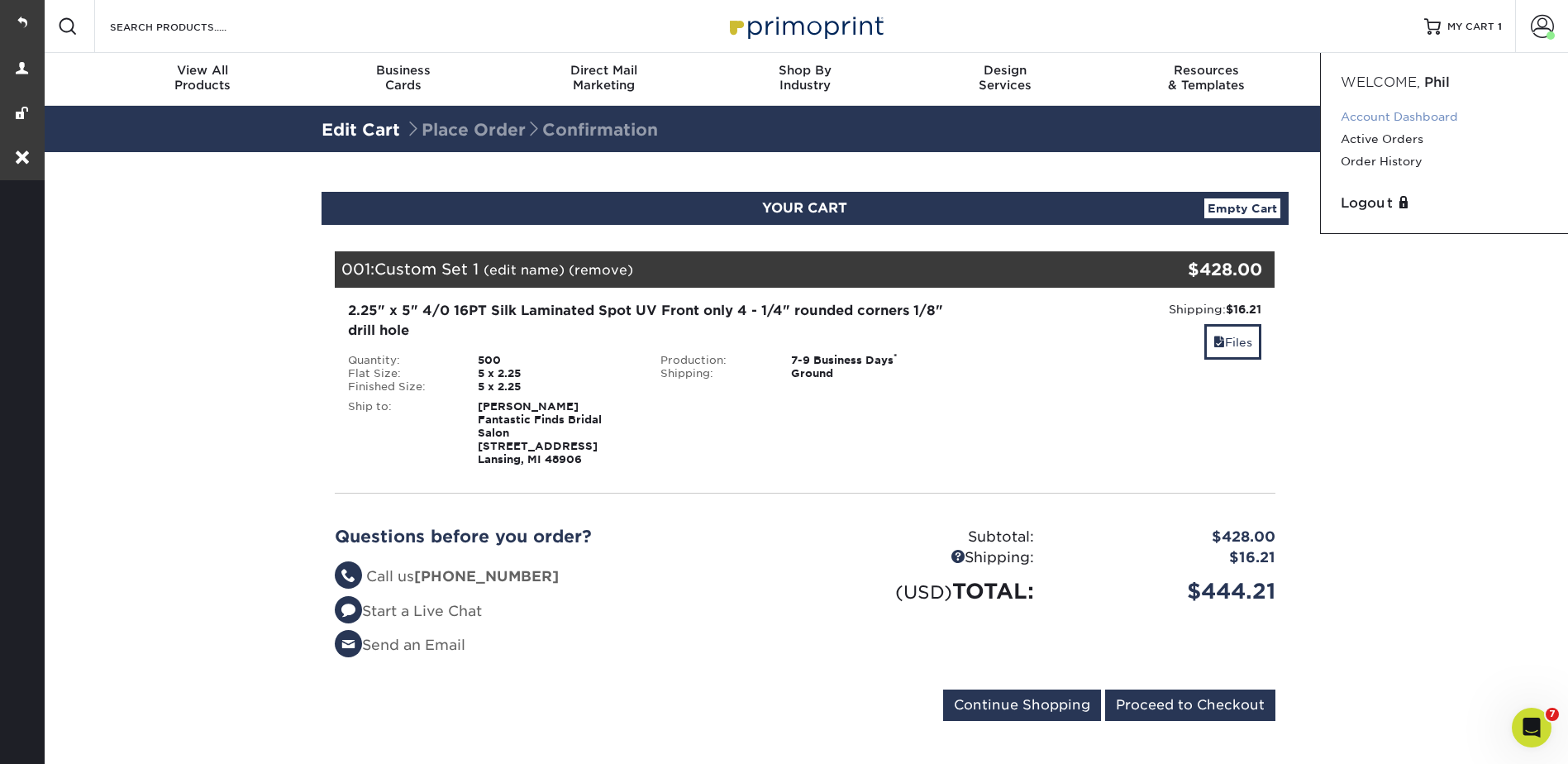
click at [1392, 113] on link "Account Dashboard" at bounding box center [1444, 117] width 207 height 22
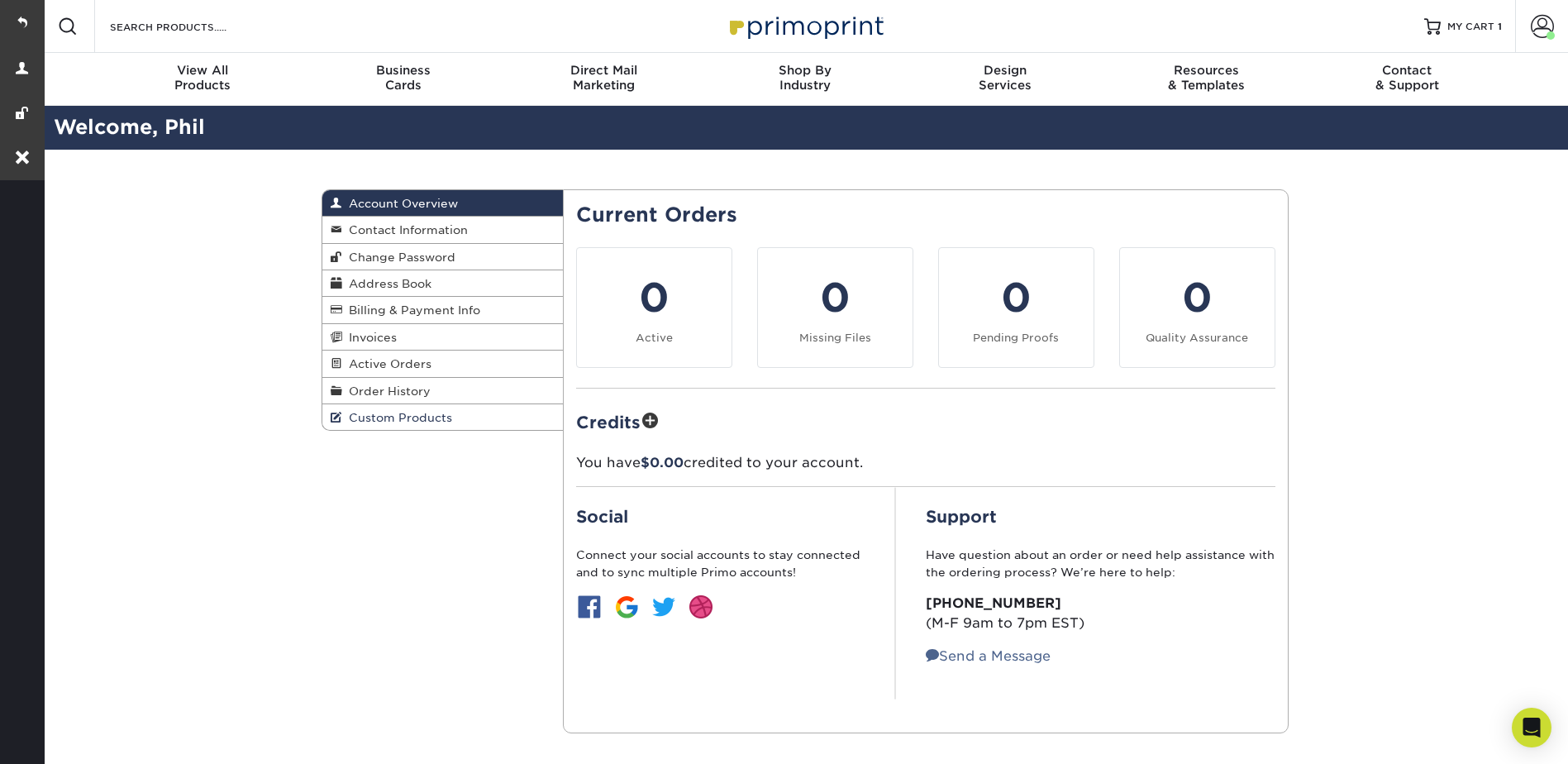
click at [408, 416] on span "Custom Products" at bounding box center [397, 418] width 110 height 13
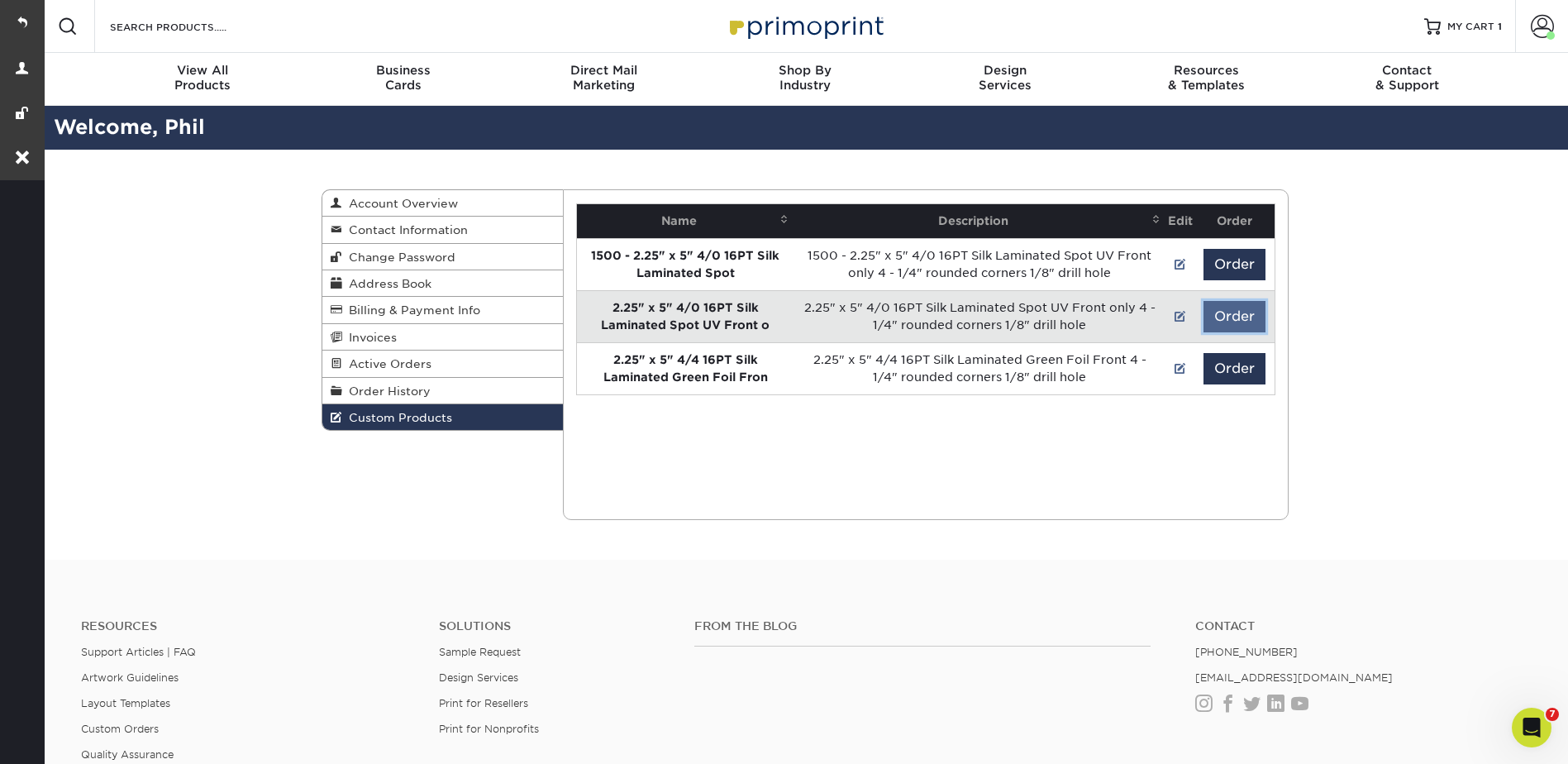
click at [1208, 301] on button "Order" at bounding box center [1234, 317] width 62 height 32
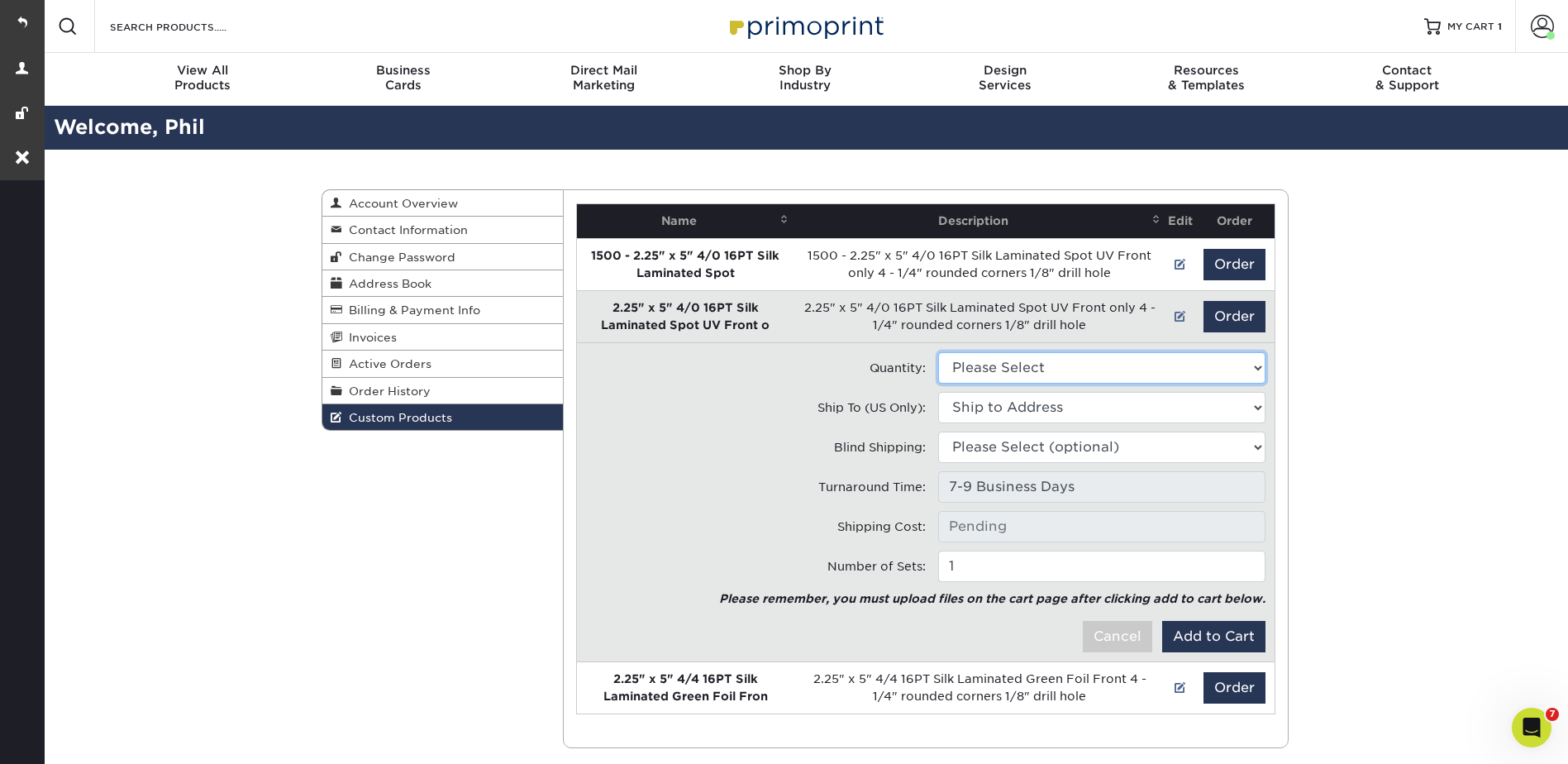
drag, startPoint x: 987, startPoint y: 382, endPoint x: 997, endPoint y: 365, distance: 19.7
click at [987, 382] on select "Please Select 500 - $428.00 1000 - $443.00" at bounding box center [1101, 368] width 327 height 32
select select "0"
click at [938, 352] on select "Please Select 500 - $428.00 1000 - $443.00" at bounding box center [1101, 368] width 327 height 32
type input "Ground: $16.21"
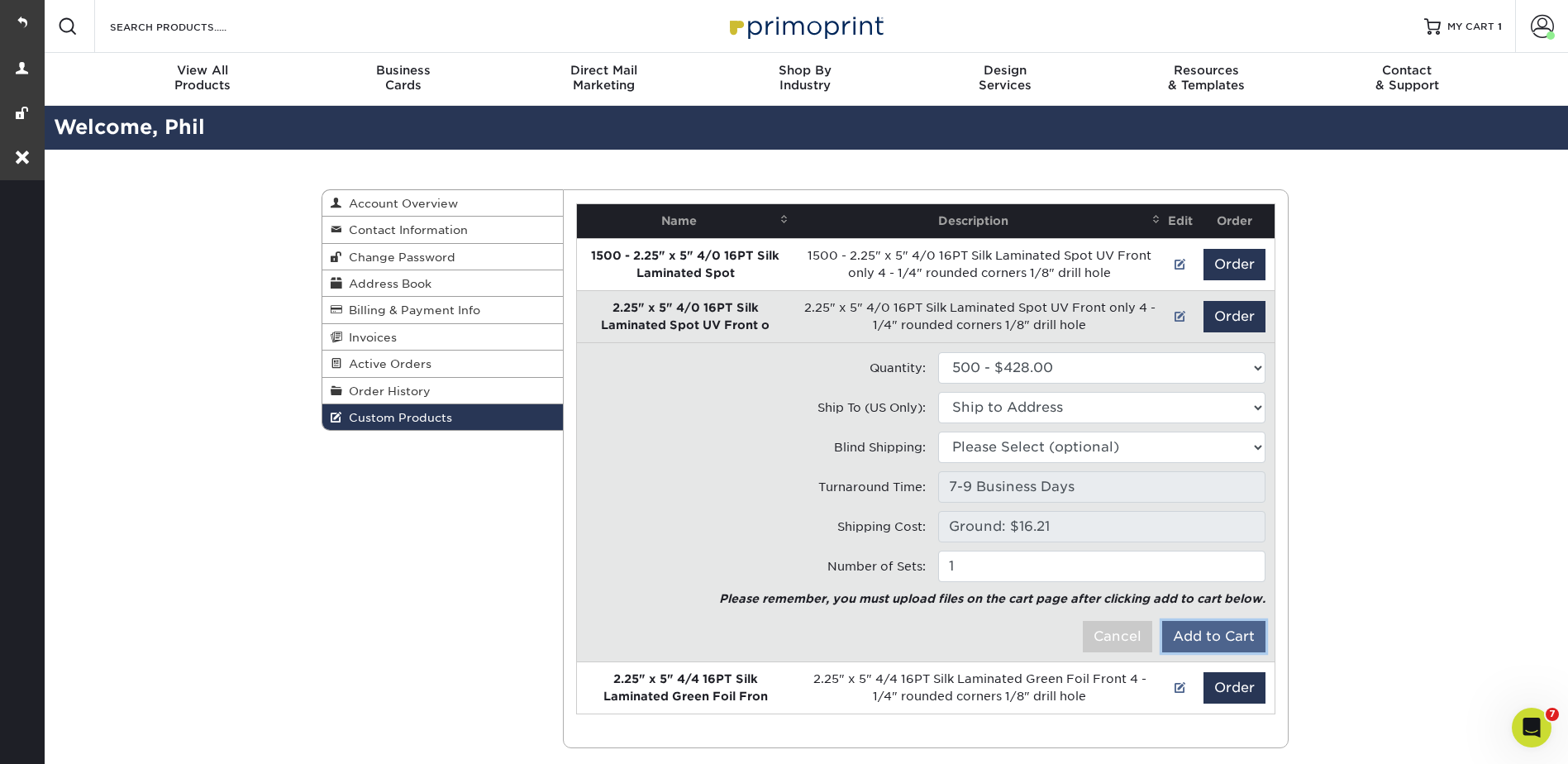
click at [1233, 636] on button "Add to Cart" at bounding box center [1214, 637] width 103 height 32
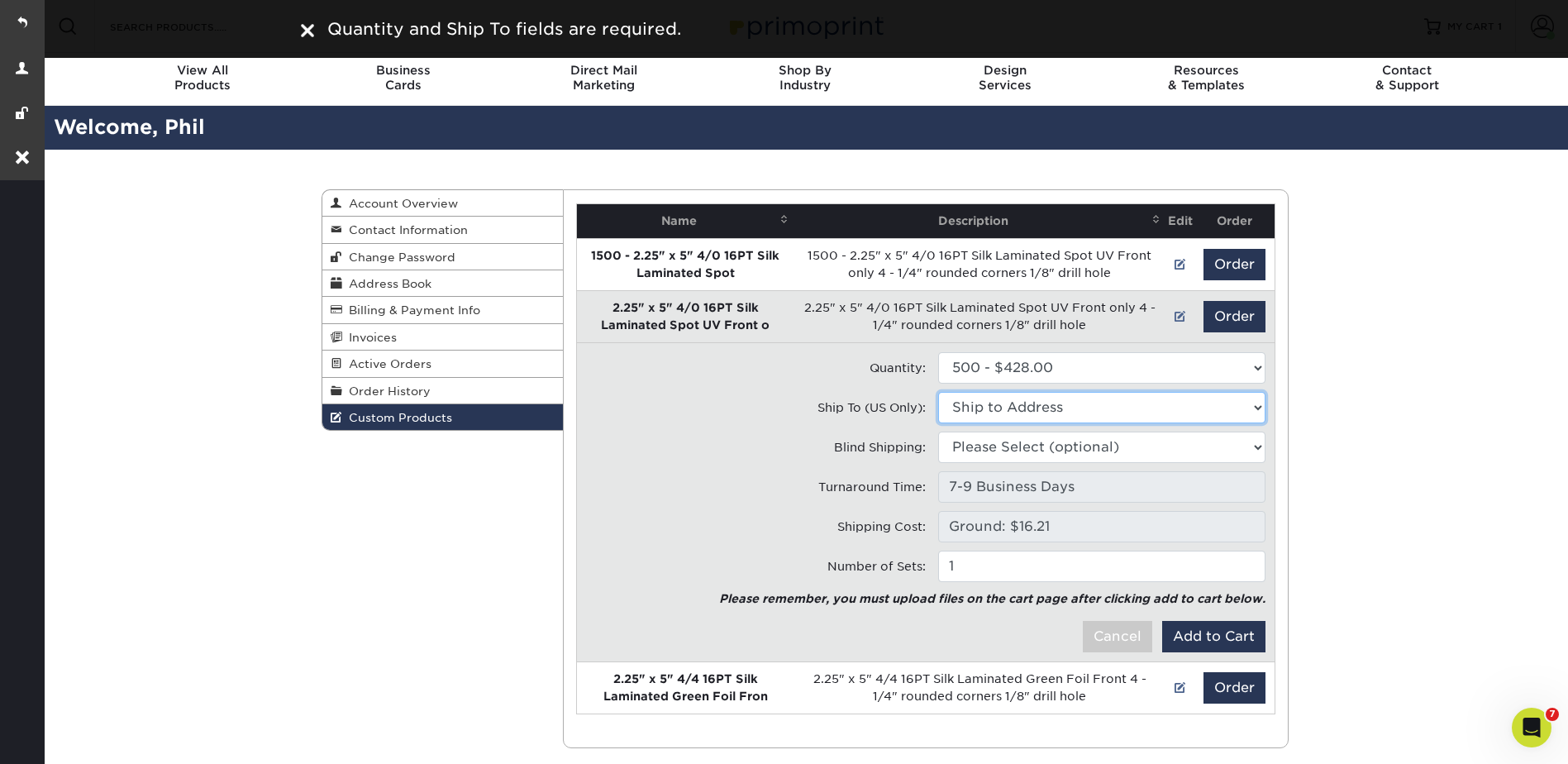
click at [1004, 407] on select "Ship to Address 2925 Wood St, Lansing, MI 4265 28th St Se, Grand Rapids, MI" at bounding box center [1101, 408] width 327 height 32
select select "173402"
click at [938, 392] on select "Ship to Address Phil Rosenberger • 2925 Wood St, Lansing, MI Phil Rosenberger- …" at bounding box center [1101, 408] width 327 height 32
click at [1218, 640] on button "Add to Cart" at bounding box center [1214, 637] width 103 height 32
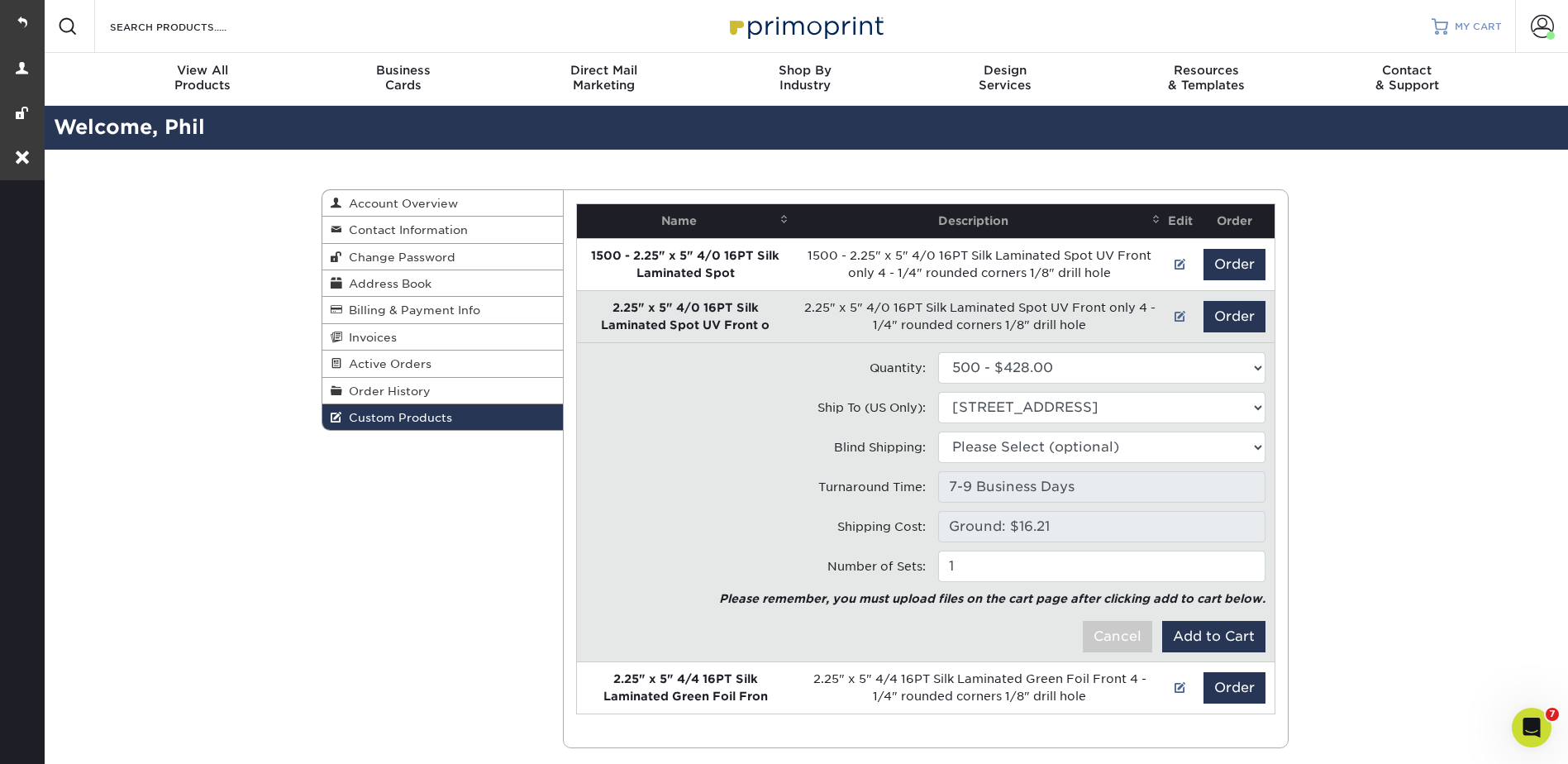
click at [1466, 24] on span "MY CART" at bounding box center [1478, 27] width 47 height 14
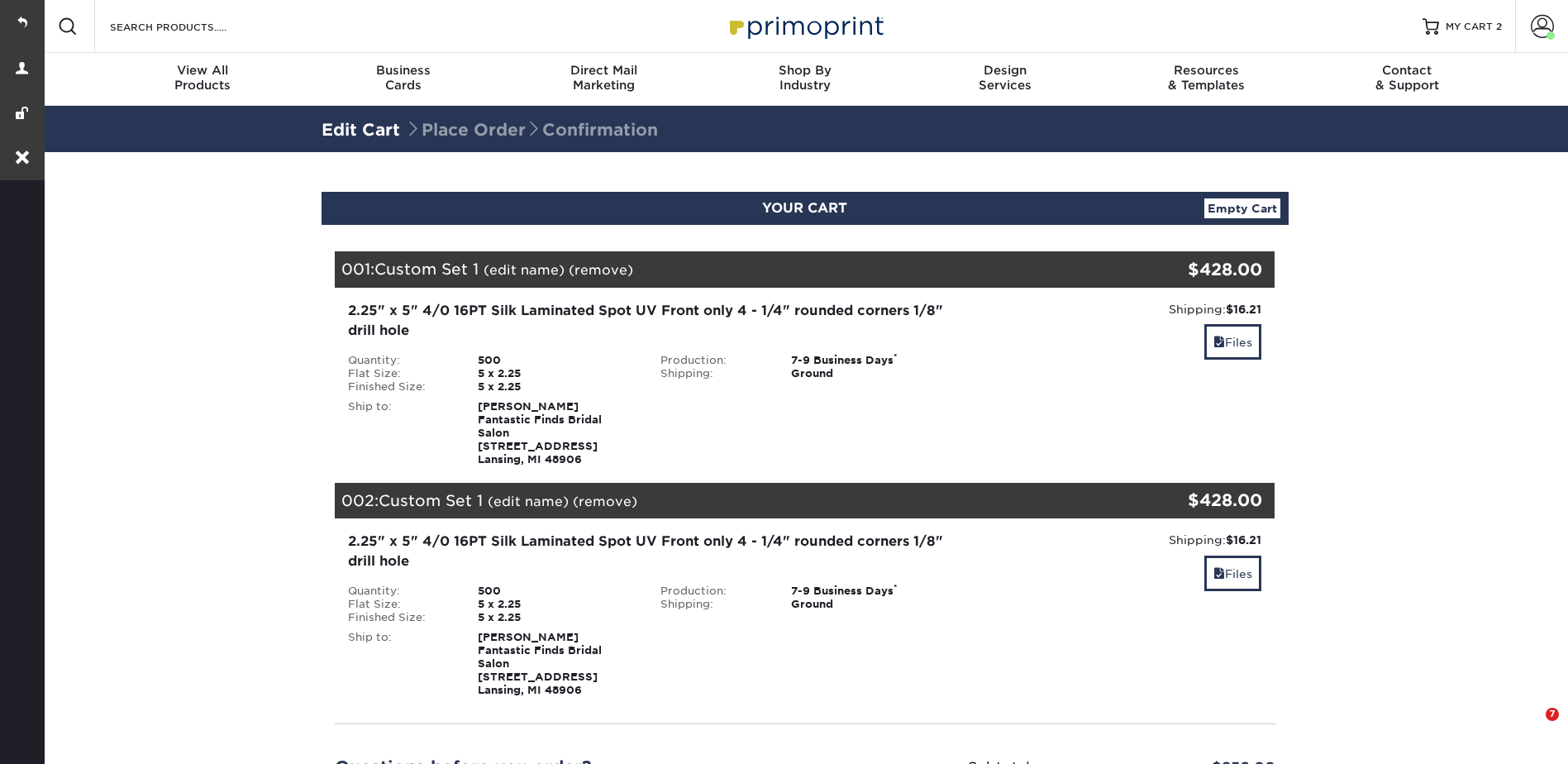
click at [1410, 368] on section "YOUR CART Empty Cart Your Cart is Empty View Account Active Orders Order Histor…" at bounding box center [805, 582] width 1527 height 859
click at [1247, 336] on link "Files" at bounding box center [1233, 341] width 57 height 36
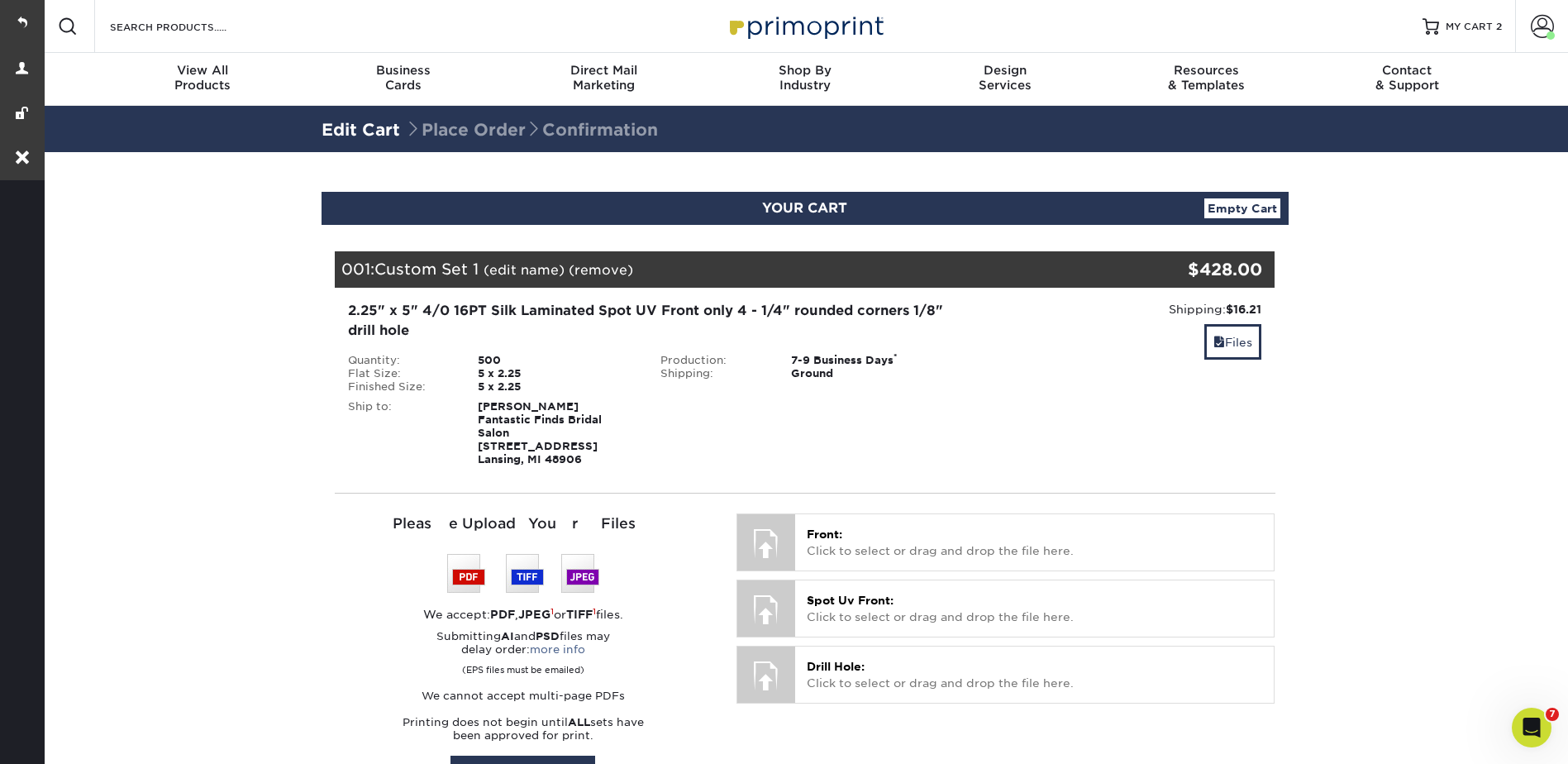
click at [523, 266] on link "(edit name)" at bounding box center [523, 270] width 81 height 16
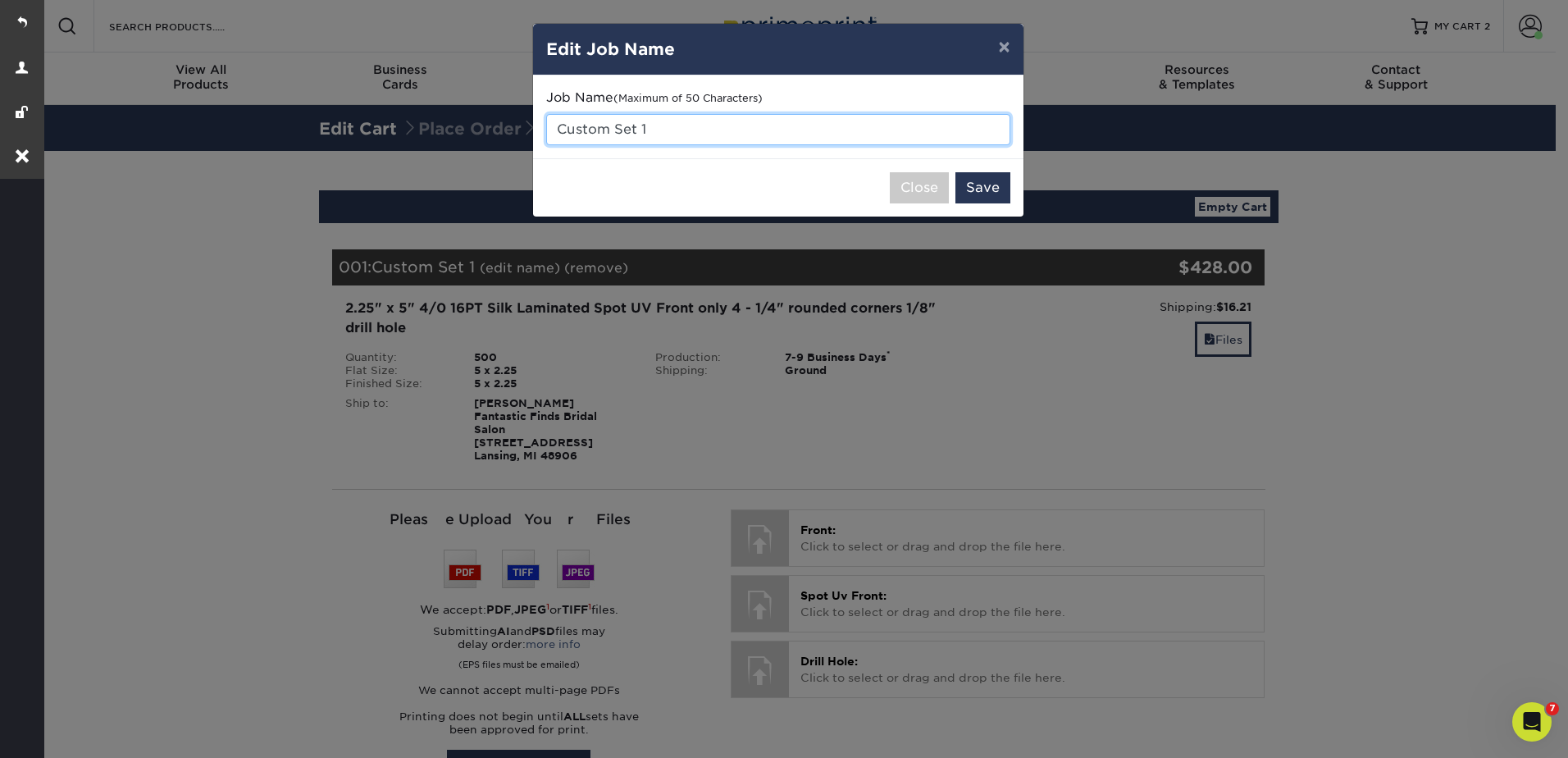
drag, startPoint x: 649, startPoint y: 128, endPoint x: 531, endPoint y: 141, distance: 118.7
click at [531, 141] on div "× Edit Job Name Job Name (Maximum of 50 Characters) Custom Set 1 Close Save" at bounding box center [784, 379] width 1568 height 758
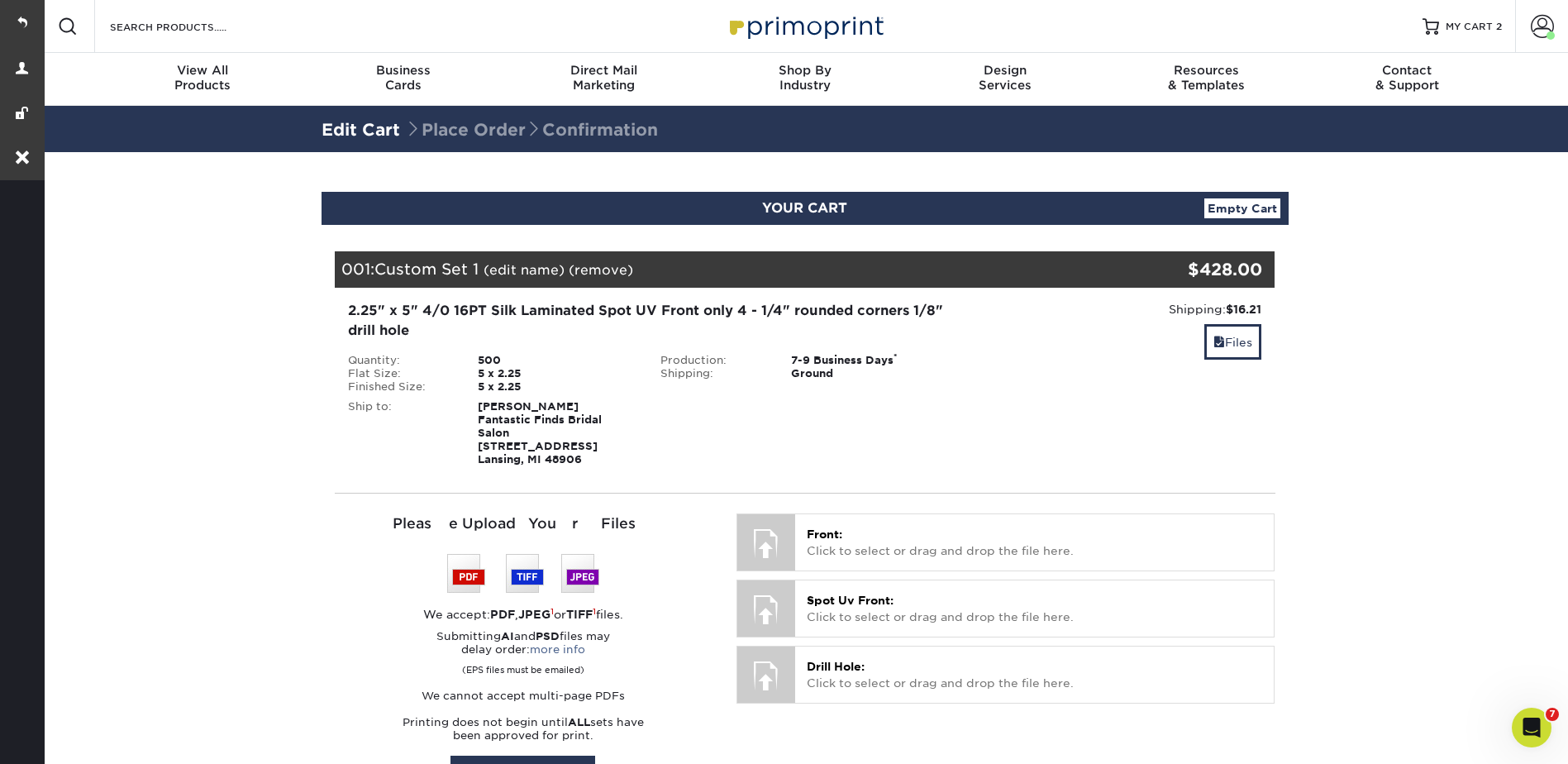
click at [527, 270] on link "(edit name)" at bounding box center [523, 270] width 81 height 16
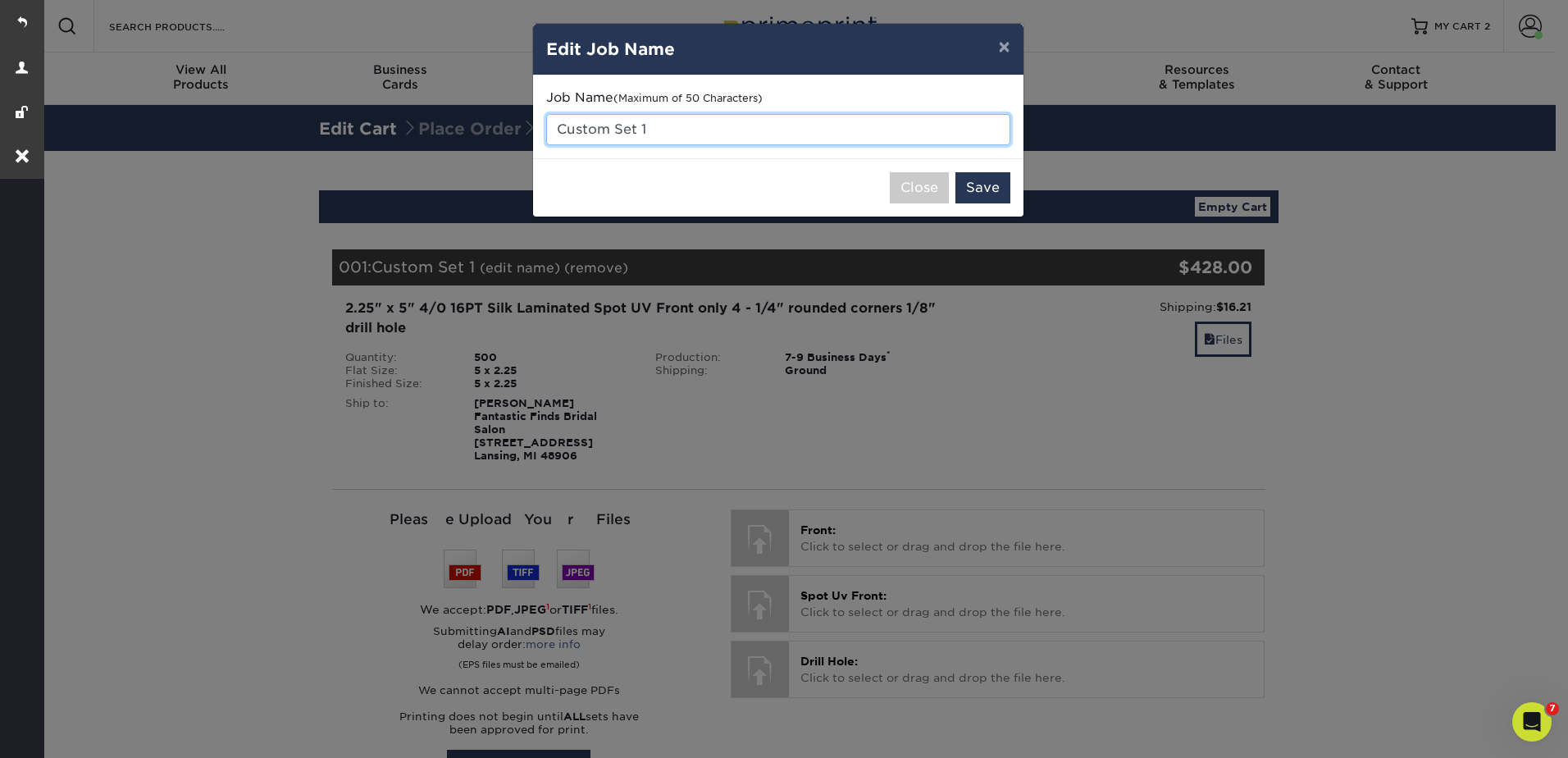
drag, startPoint x: 636, startPoint y: 135, endPoint x: 552, endPoint y: 137, distance: 84.0
click at [552, 137] on input "Custom Set 1" at bounding box center [779, 130] width 464 height 31
type input "Black Cards"
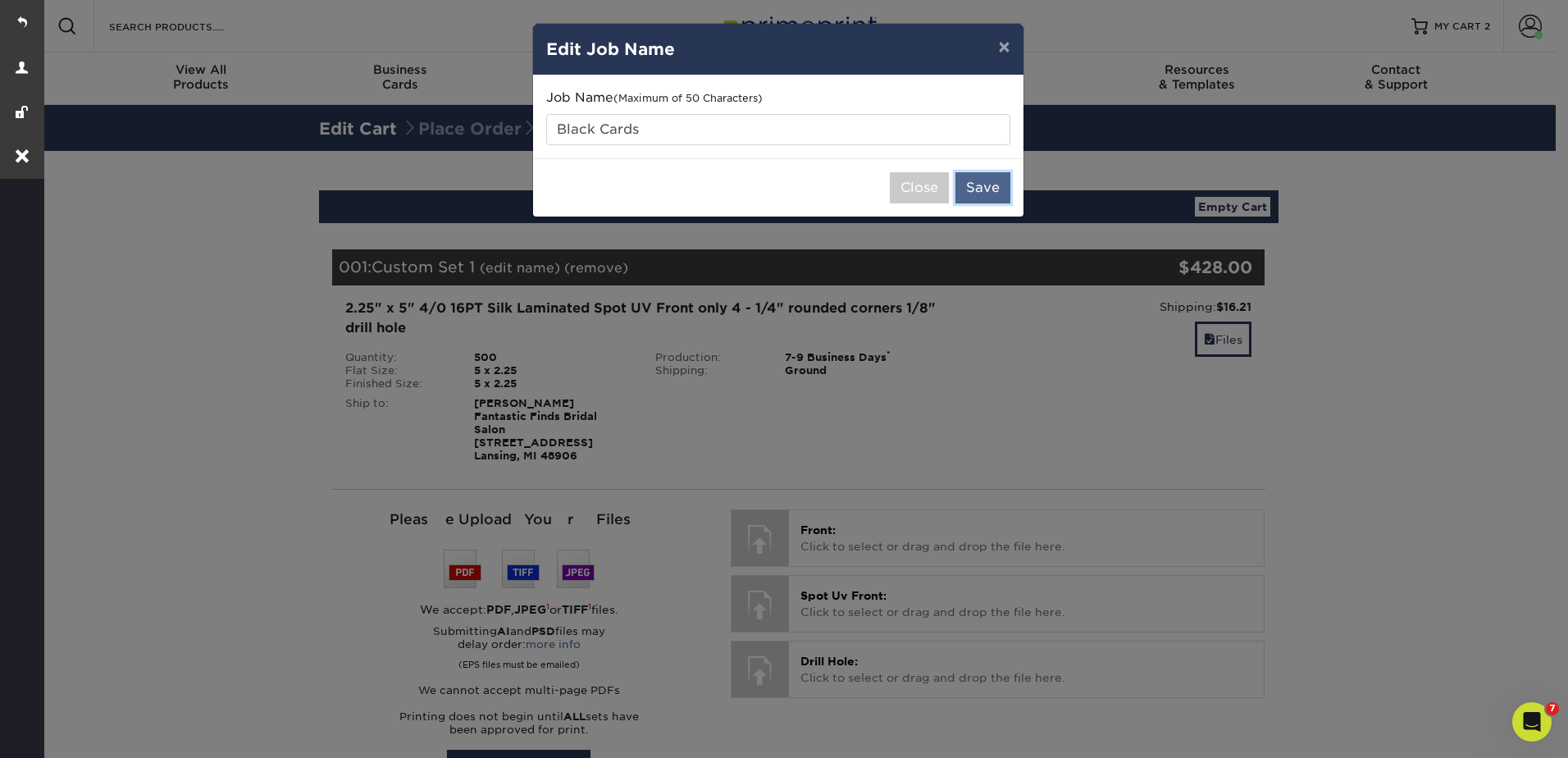
click at [999, 175] on button "Save" at bounding box center [983, 188] width 55 height 31
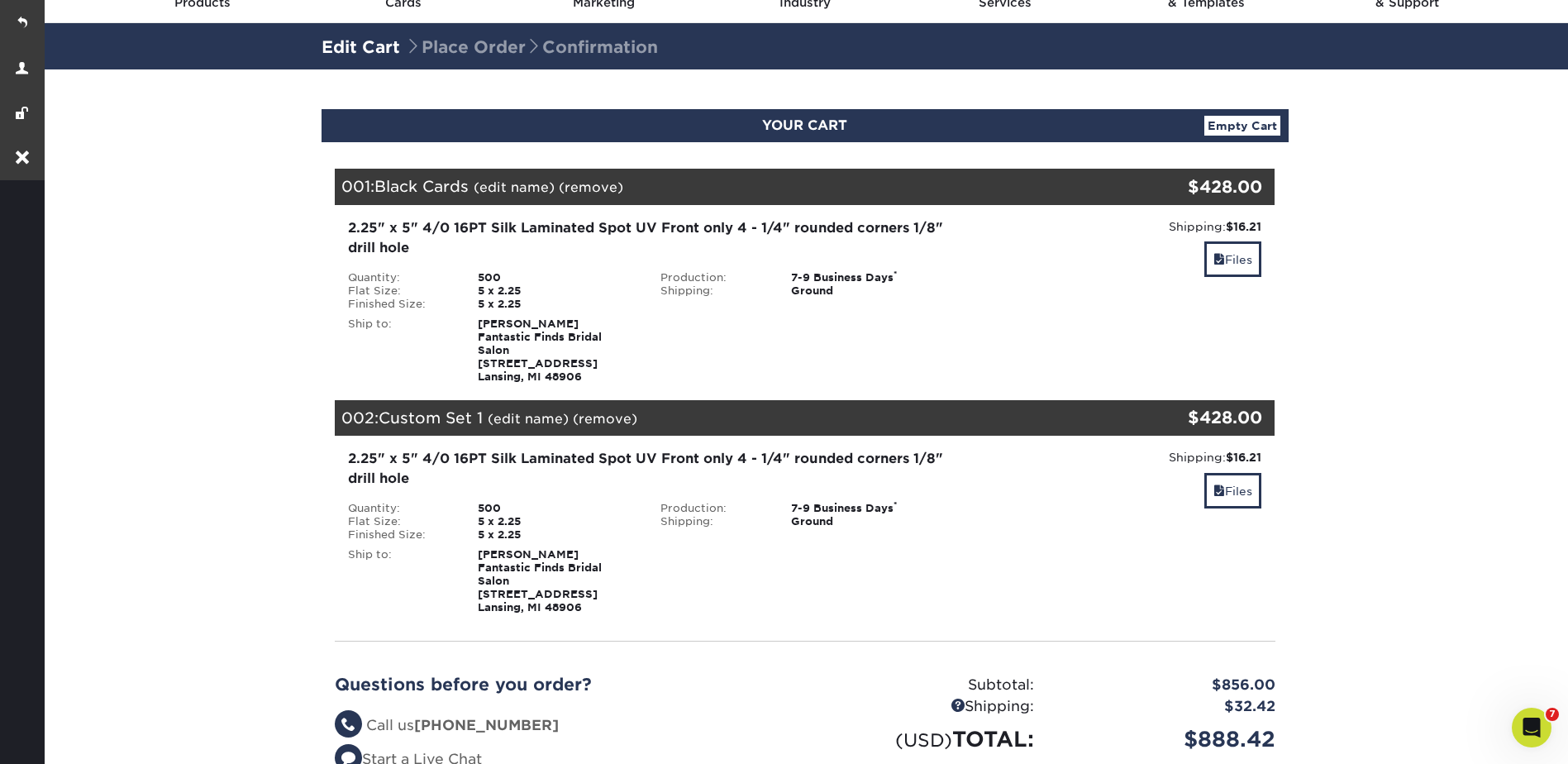
click at [514, 411] on link "(edit name)" at bounding box center [528, 419] width 81 height 16
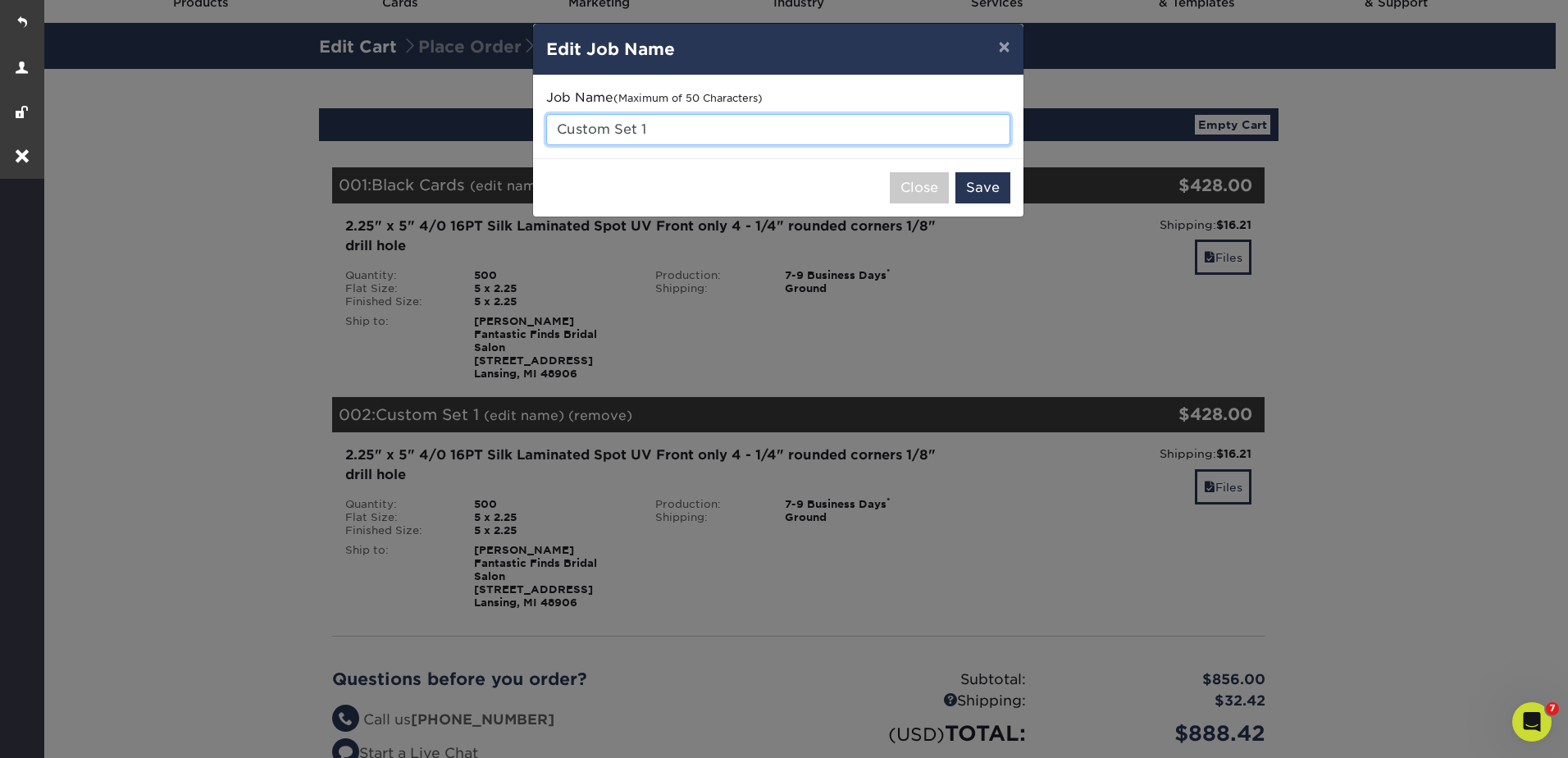
drag, startPoint x: 651, startPoint y: 129, endPoint x: 541, endPoint y: 127, distance: 110.0
click at [541, 127] on div "Job Name (Maximum of 50 Characters) Custom Set 1" at bounding box center [779, 116] width 490 height 83
type input "White"
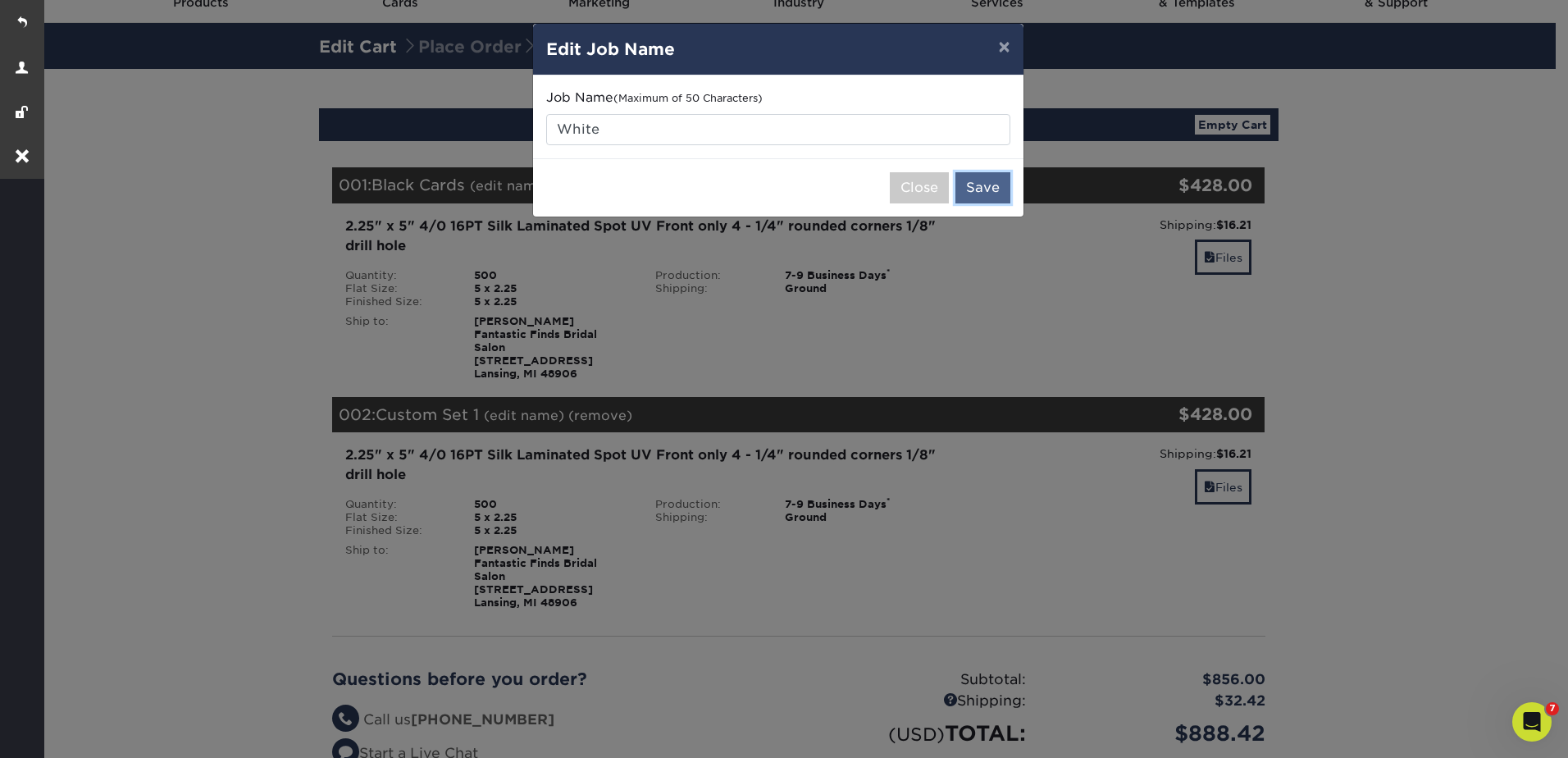
click at [988, 186] on button "Save" at bounding box center [983, 188] width 55 height 31
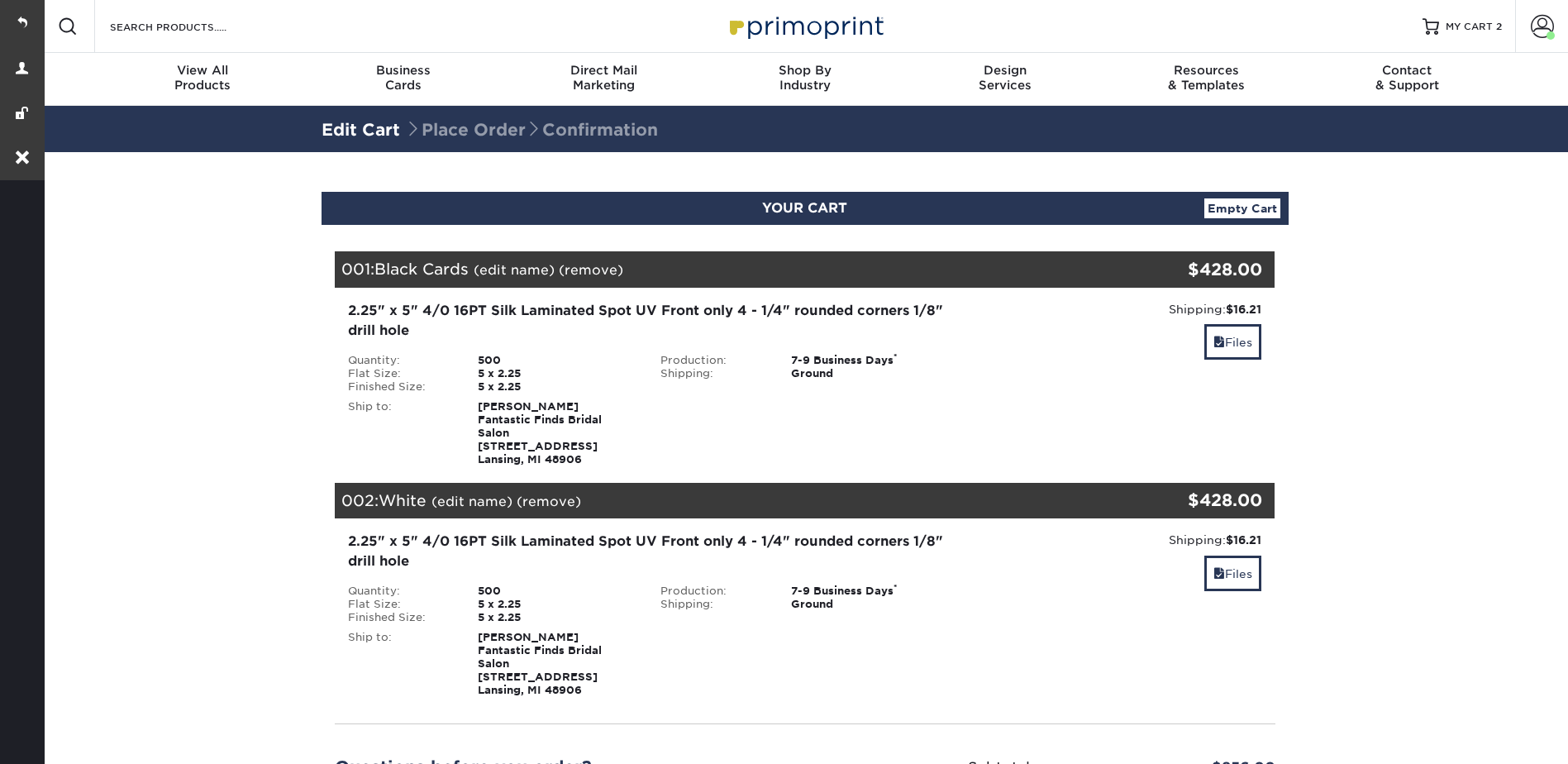
click at [1342, 325] on section "YOUR CART Empty Cart Your Cart is Empty View Account Active Orders Order Histor…" at bounding box center [805, 582] width 1527 height 859
click at [1238, 350] on link "Files" at bounding box center [1233, 341] width 57 height 36
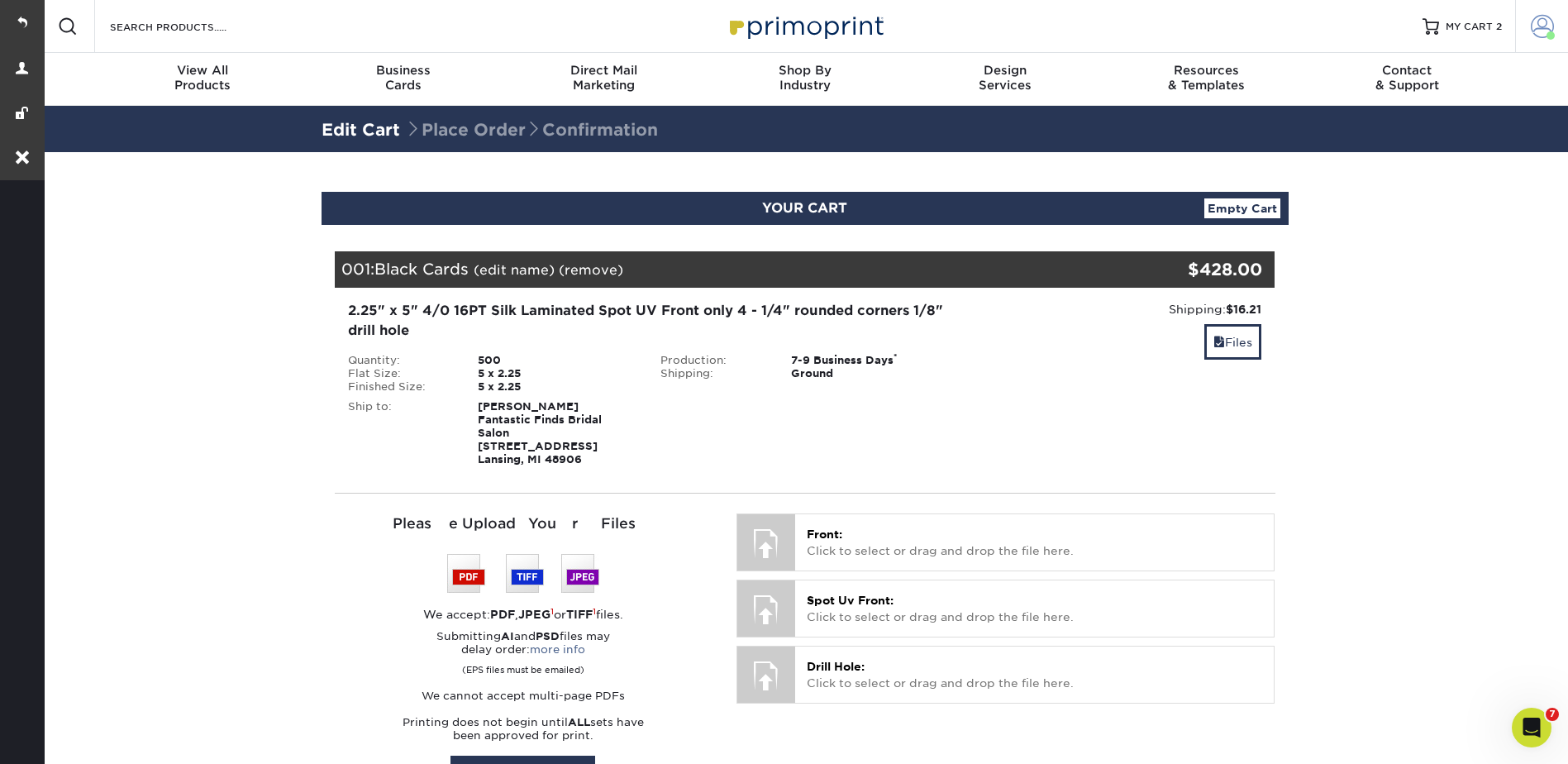
click at [1537, 27] on span at bounding box center [1543, 27] width 23 height 23
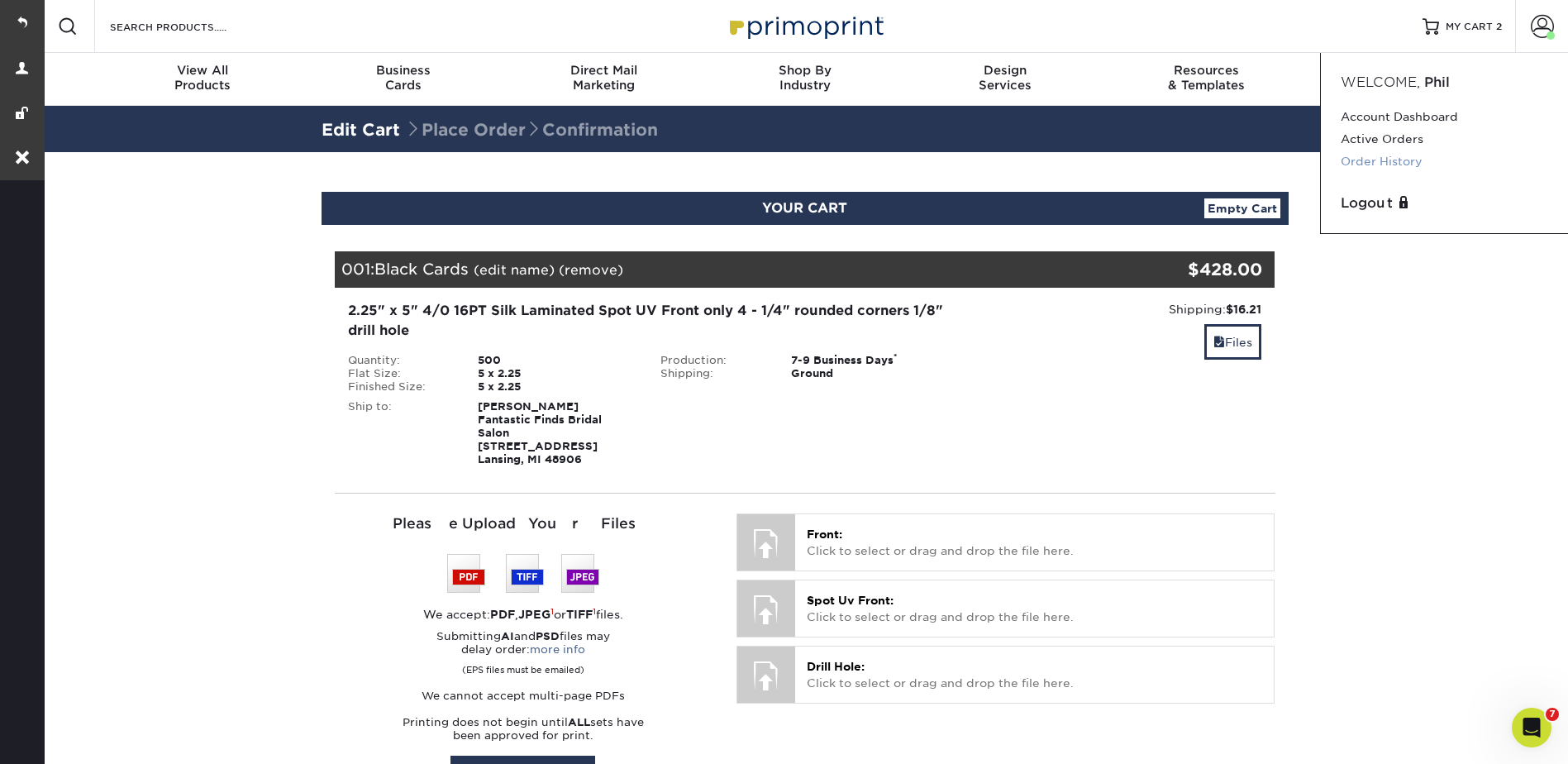
click at [1370, 157] on link "Order History" at bounding box center [1444, 161] width 207 height 22
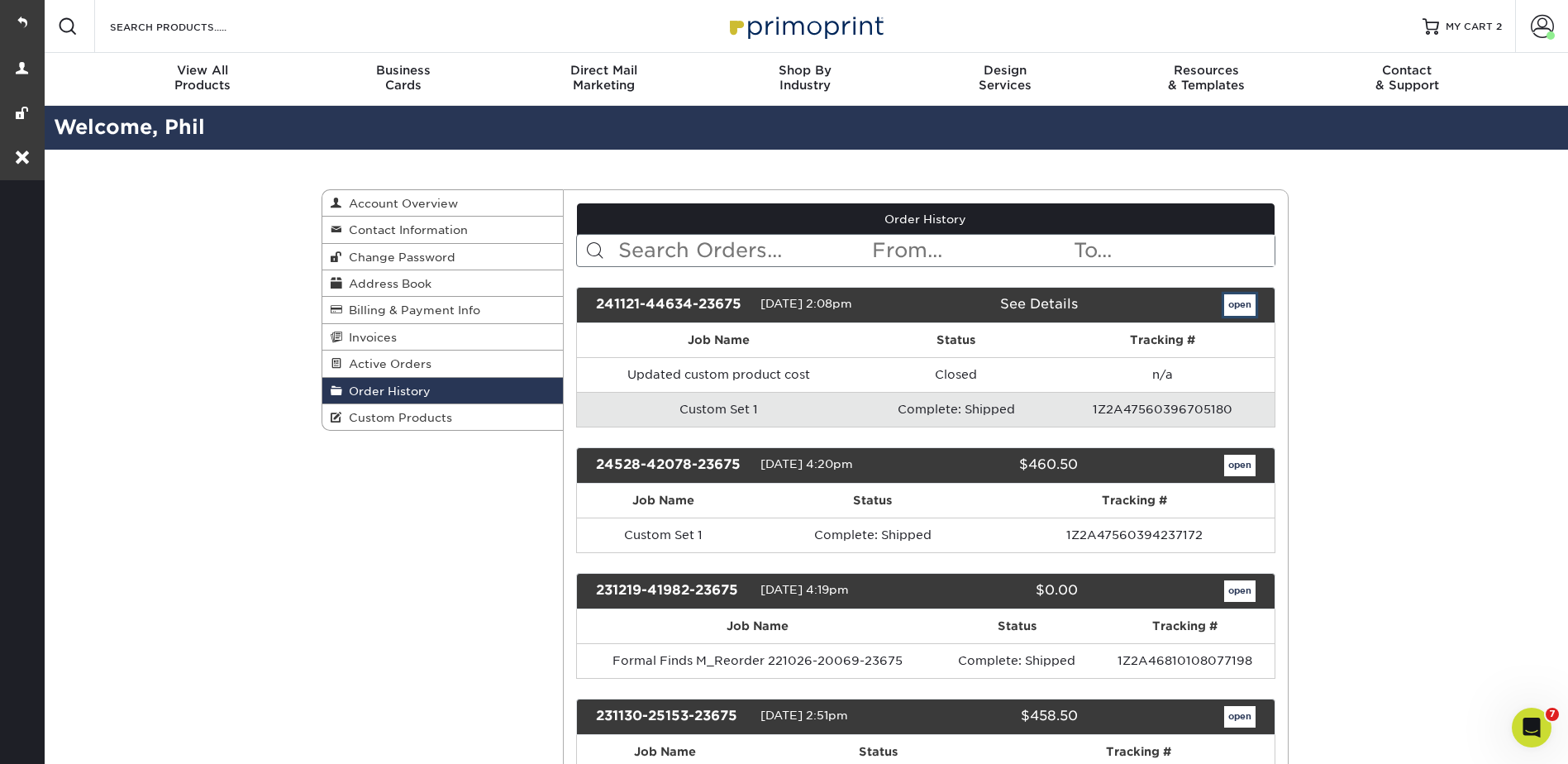
click at [1242, 305] on link "open" at bounding box center [1240, 305] width 32 height 22
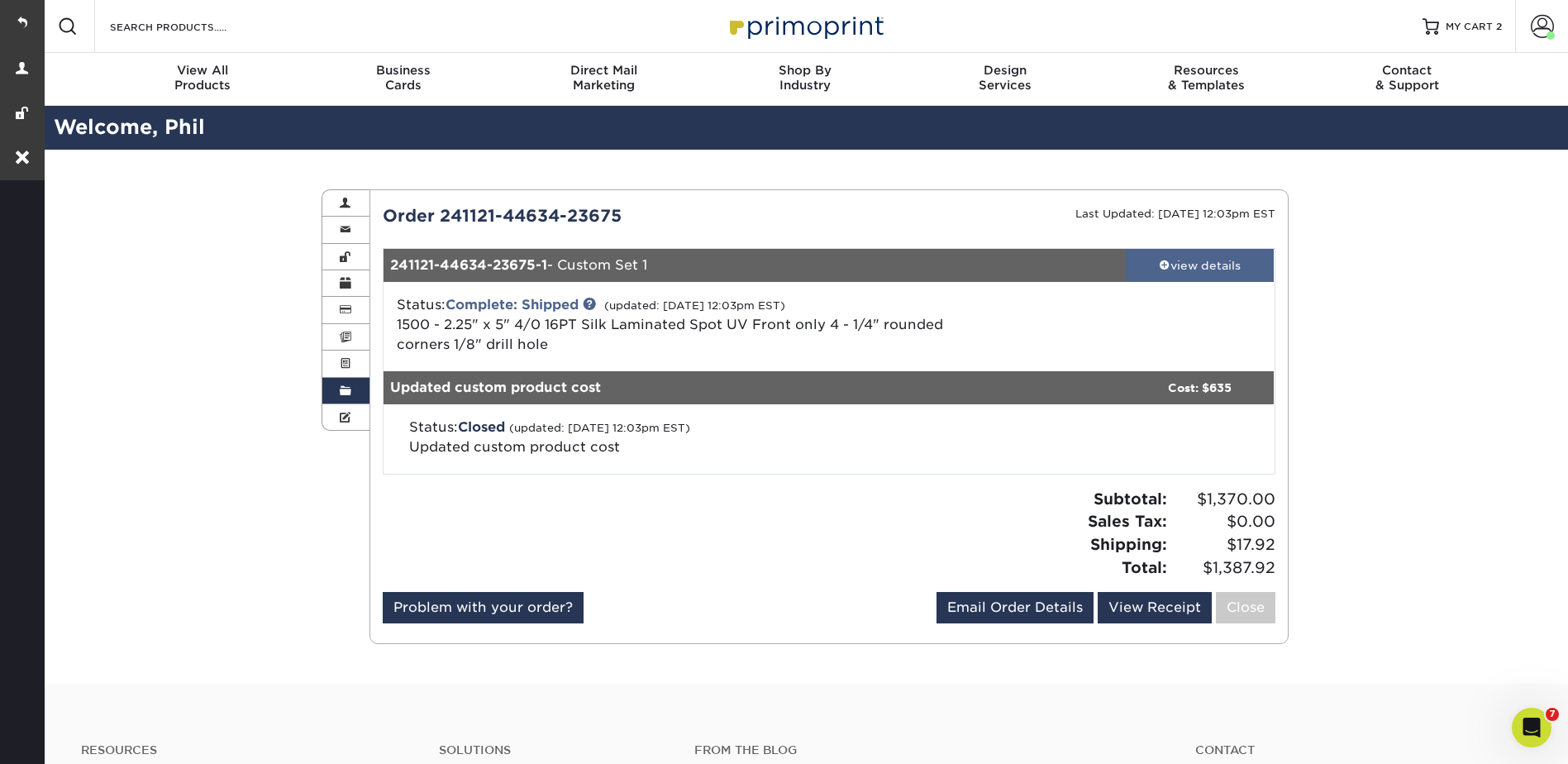
drag, startPoint x: 1204, startPoint y: 265, endPoint x: 1188, endPoint y: 265, distance: 16.0
click at [1203, 265] on div "view details" at bounding box center [1200, 265] width 149 height 17
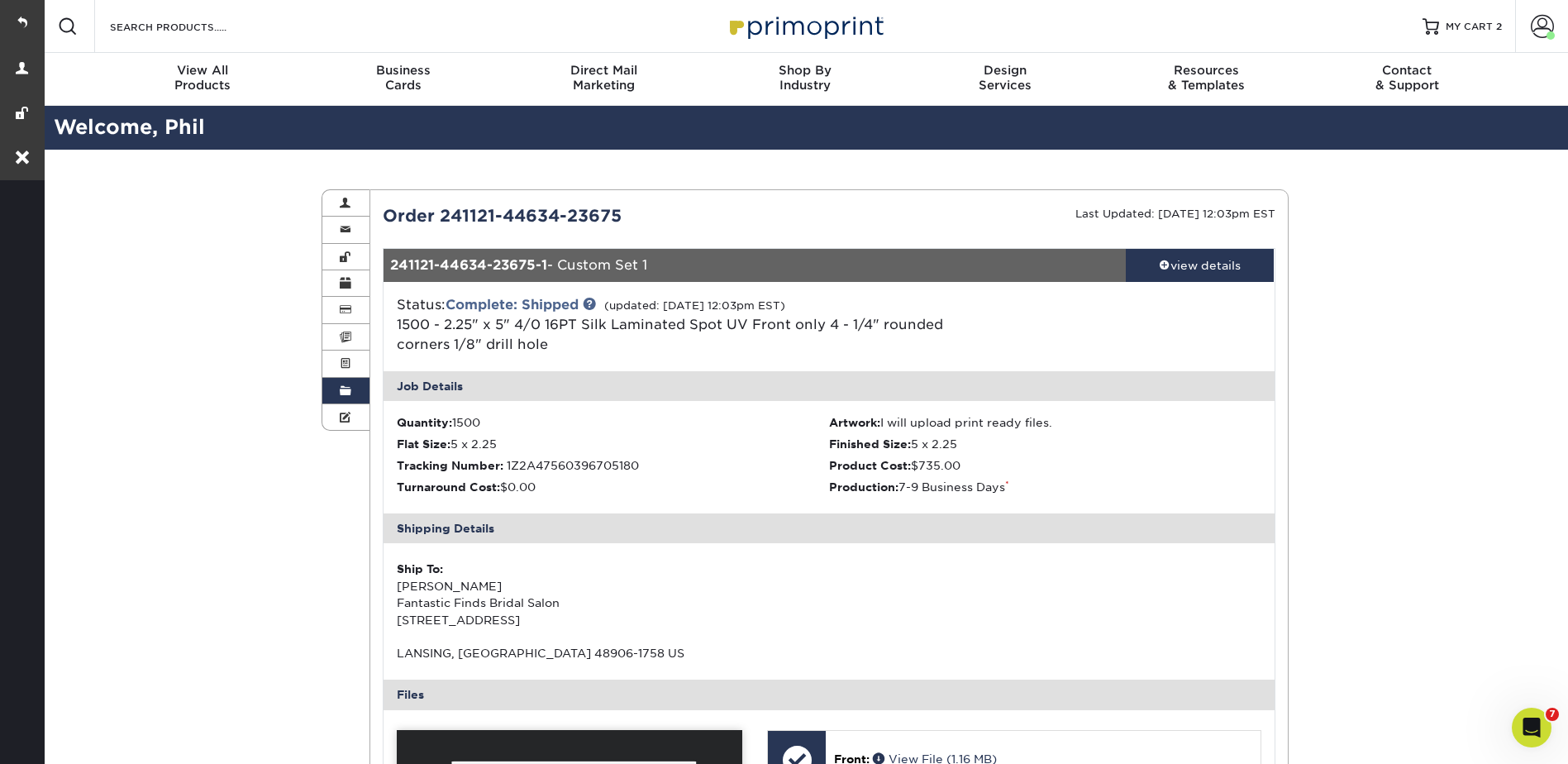
click at [1386, 284] on div "Order History Account Overview Contact Information Change Password Address Book…" at bounding box center [805, 766] width 1527 height 1233
click at [1414, 365] on div "Order History Account Overview Contact Information Change Password Address Book…" at bounding box center [805, 766] width 1527 height 1233
click at [1367, 319] on div "Order History Account Overview Contact Information Change Password Address Book…" at bounding box center [805, 766] width 1527 height 1233
click at [1356, 292] on div "Order History Account Overview Contact Information Change Password Address Book…" at bounding box center [805, 766] width 1527 height 1233
click at [27, 9] on link at bounding box center [22, 22] width 45 height 45
